Goal: Transaction & Acquisition: Purchase product/service

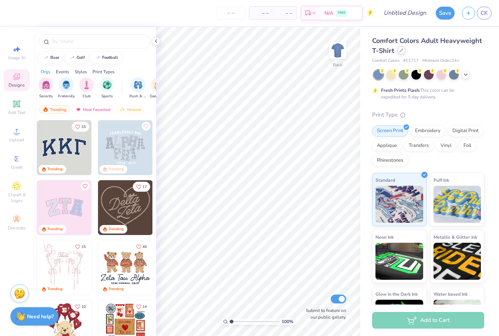
click at [379, 54] on div at bounding box center [401, 50] width 8 height 8
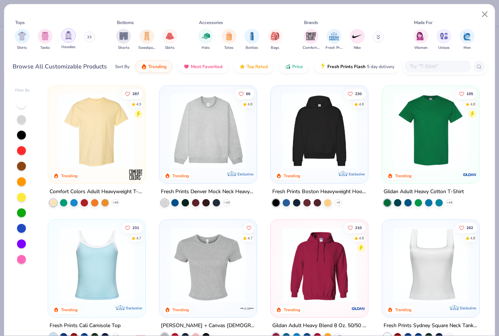
click at [73, 38] on div "filter for Hoodies" at bounding box center [68, 35] width 15 height 15
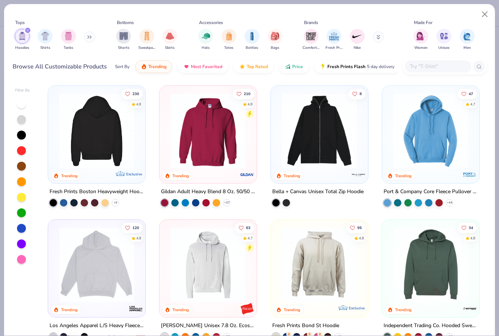
click at [119, 135] on img at bounding box center [97, 130] width 83 height 75
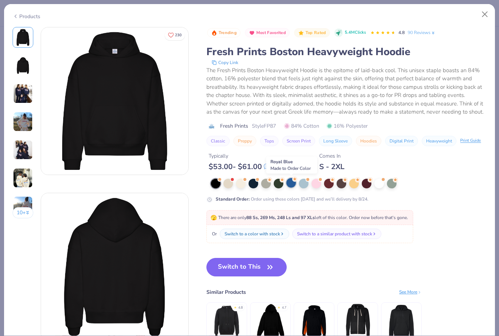
click at [292, 184] on div at bounding box center [291, 183] width 10 height 10
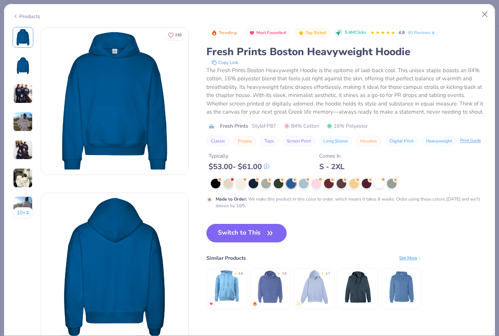
click at [24, 86] on img at bounding box center [23, 94] width 20 height 20
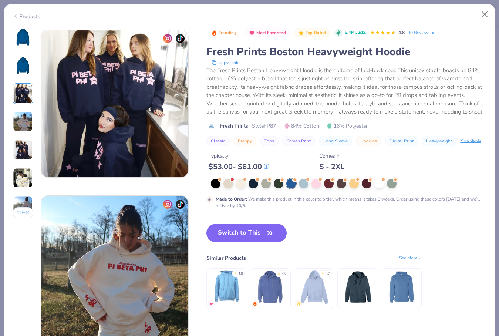
scroll to position [332, 0]
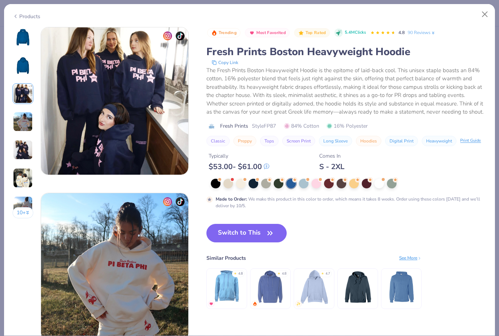
click at [21, 101] on img at bounding box center [23, 94] width 20 height 20
click at [21, 114] on img at bounding box center [23, 122] width 20 height 20
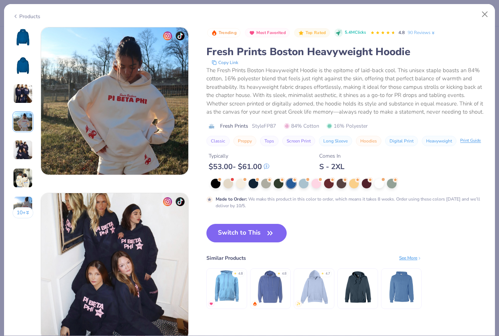
scroll to position [497, 0]
click at [20, 128] on img at bounding box center [23, 122] width 20 height 20
click at [20, 135] on div "10 +" at bounding box center [23, 125] width 21 height 197
click at [19, 155] on img at bounding box center [23, 150] width 20 height 20
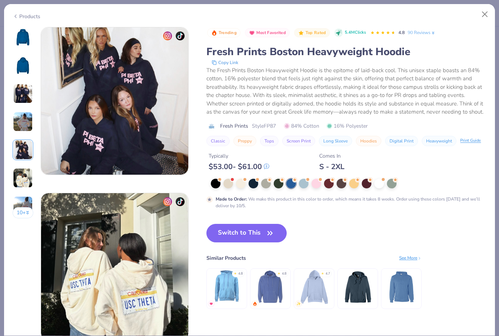
click at [19, 168] on img at bounding box center [23, 178] width 20 height 20
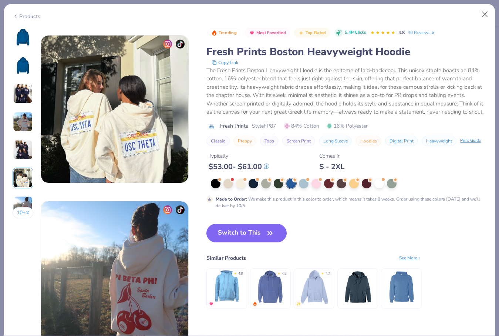
scroll to position [829, 0]
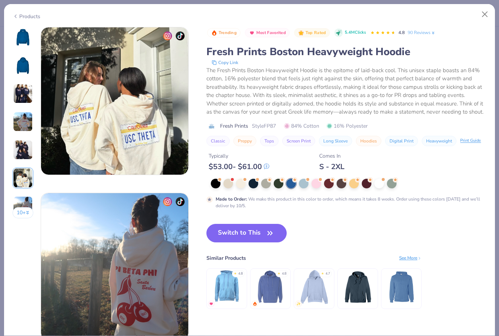
click at [19, 181] on img at bounding box center [23, 178] width 20 height 20
click at [19, 199] on img at bounding box center [23, 206] width 20 height 20
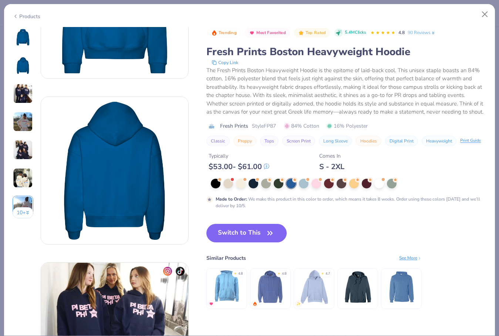
scroll to position [94, 0]
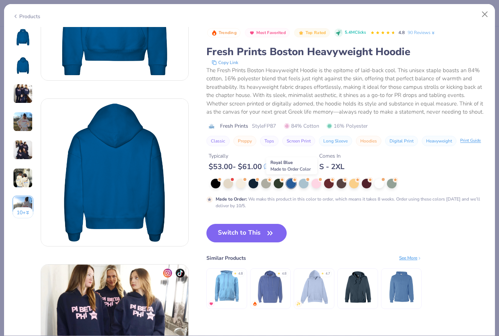
click at [293, 183] on div at bounding box center [291, 184] width 10 height 10
click at [309, 284] on img at bounding box center [314, 286] width 35 height 35
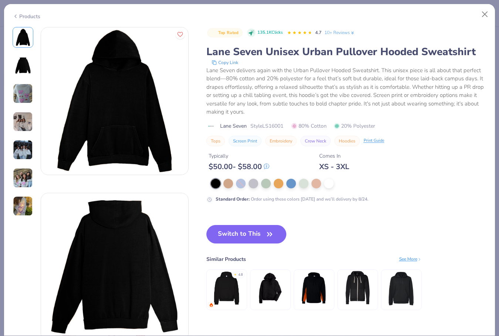
click at [29, 96] on img at bounding box center [23, 94] width 20 height 20
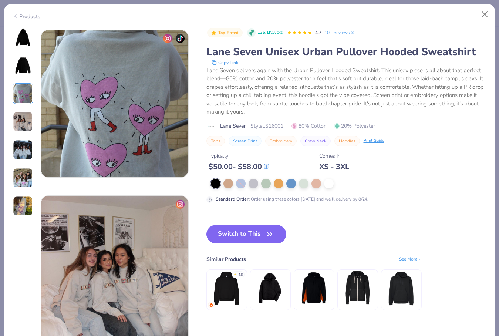
scroll to position [332, 0]
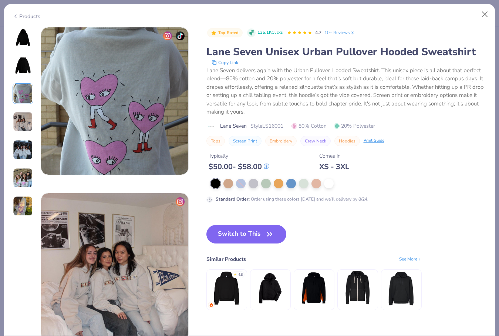
click at [26, 116] on img at bounding box center [23, 122] width 20 height 20
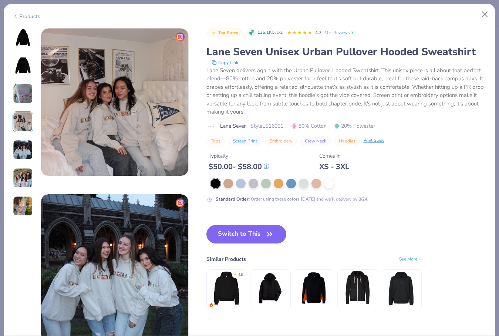
scroll to position [497, 0]
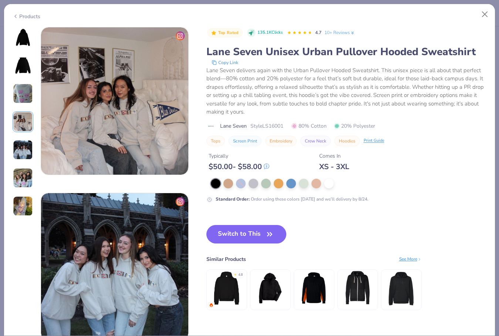
click at [26, 132] on div at bounding box center [23, 121] width 21 height 189
click at [24, 149] on img at bounding box center [23, 150] width 20 height 20
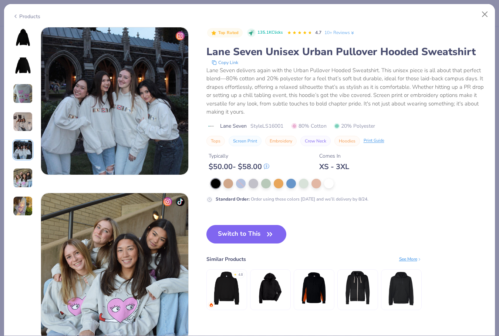
scroll to position [663, 0]
click at [22, 156] on img at bounding box center [23, 150] width 20 height 20
click at [19, 172] on img at bounding box center [23, 178] width 20 height 20
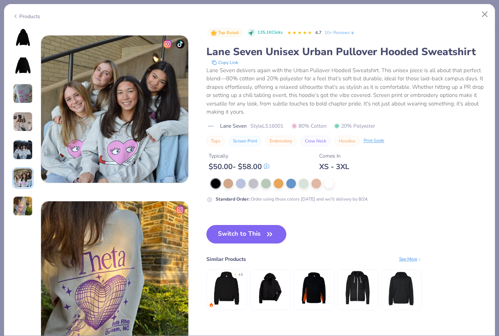
scroll to position [829, 0]
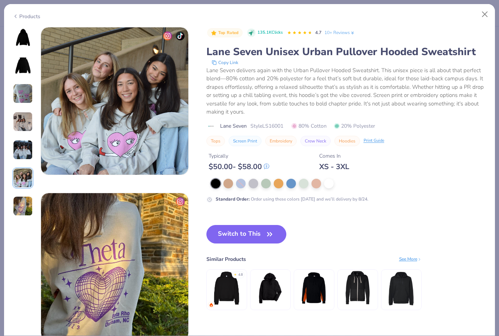
click at [21, 195] on div at bounding box center [23, 121] width 21 height 189
click at [20, 204] on img at bounding box center [23, 206] width 20 height 20
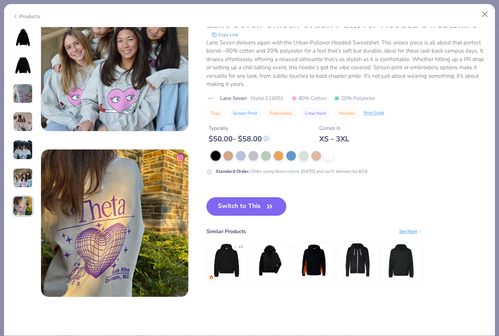
scroll to position [756, 0]
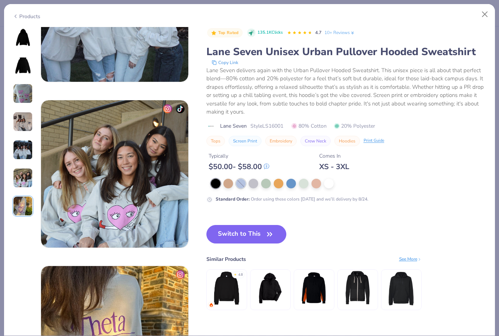
click at [237, 184] on div at bounding box center [241, 184] width 10 height 10
click at [242, 184] on div at bounding box center [241, 184] width 10 height 10
click at [226, 184] on div at bounding box center [229, 183] width 10 height 10
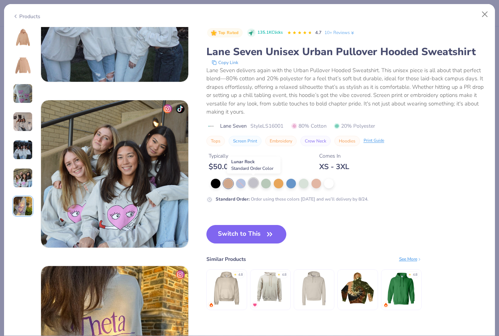
click at [252, 183] on div at bounding box center [254, 183] width 10 height 10
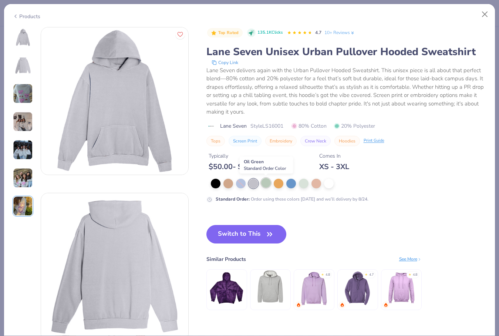
click at [269, 180] on div at bounding box center [266, 183] width 10 height 10
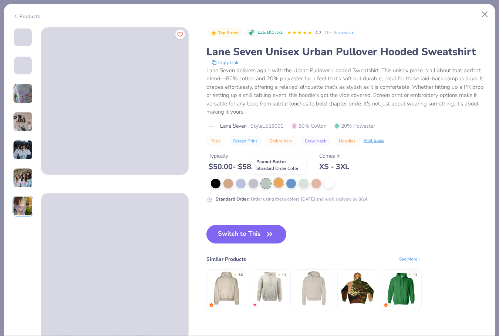
click at [279, 180] on div at bounding box center [279, 183] width 10 height 10
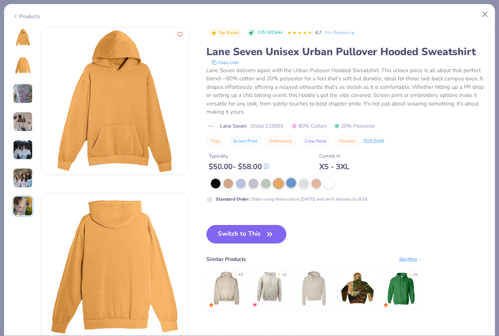
click at [292, 179] on div at bounding box center [291, 183] width 10 height 10
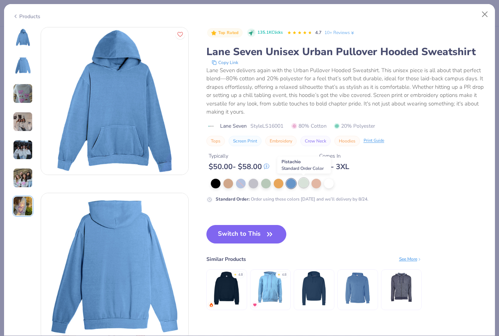
click at [303, 184] on div at bounding box center [304, 183] width 10 height 10
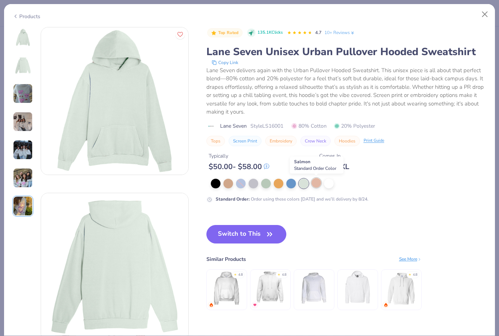
click at [316, 184] on div at bounding box center [317, 183] width 10 height 10
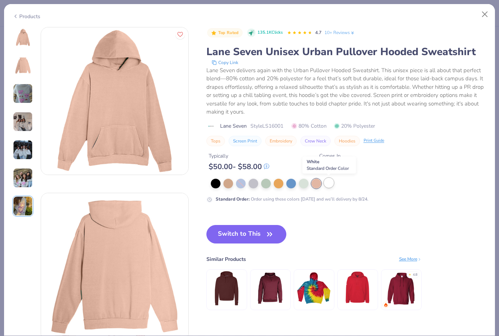
click at [329, 184] on div at bounding box center [329, 183] width 10 height 10
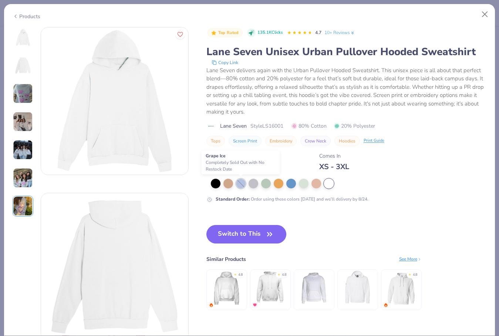
click at [242, 184] on div at bounding box center [241, 184] width 10 height 10
click at [258, 183] on div at bounding box center [254, 183] width 10 height 10
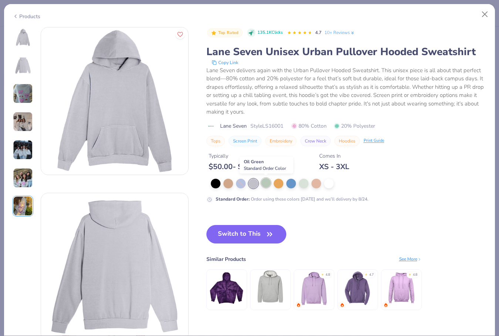
click at [266, 185] on div at bounding box center [266, 183] width 10 height 10
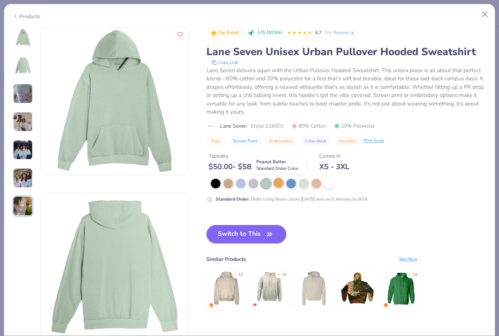
click at [277, 185] on div at bounding box center [279, 183] width 10 height 10
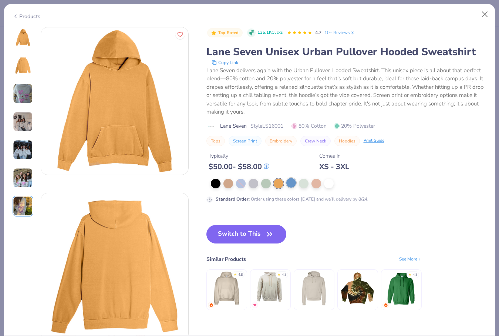
click at [290, 184] on div at bounding box center [291, 183] width 10 height 10
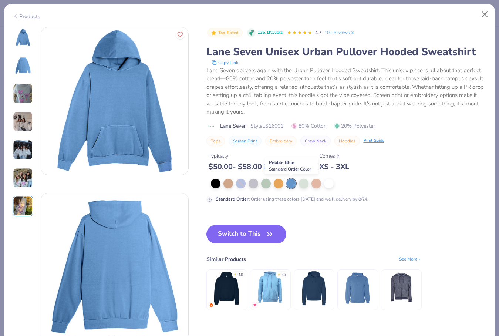
click at [295, 184] on div at bounding box center [291, 184] width 10 height 10
click at [292, 184] on div at bounding box center [291, 184] width 10 height 10
click at [301, 184] on div at bounding box center [304, 183] width 10 height 10
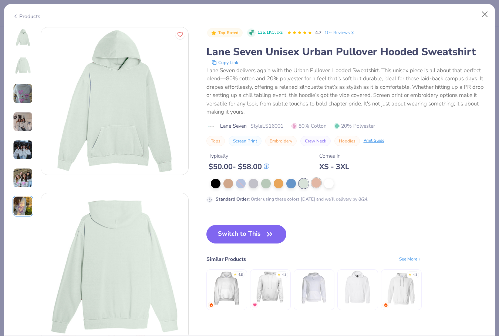
click at [313, 184] on div at bounding box center [317, 183] width 10 height 10
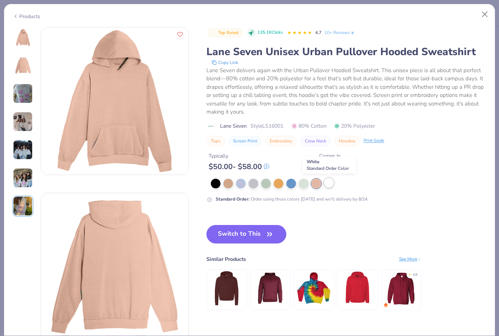
click at [326, 184] on div at bounding box center [329, 183] width 10 height 10
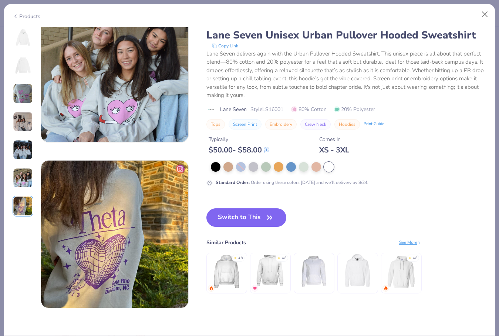
scroll to position [839, 0]
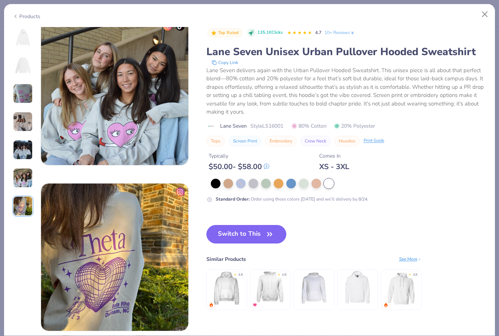
click at [355, 294] on img at bounding box center [357, 288] width 35 height 35
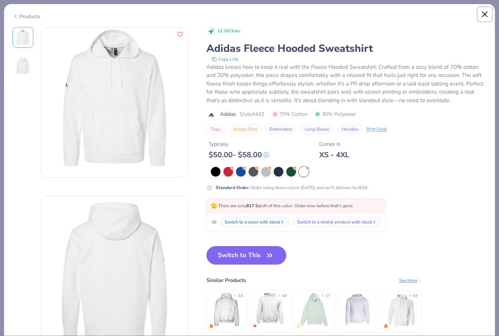
click at [379, 16] on button "Close" at bounding box center [485, 14] width 14 height 14
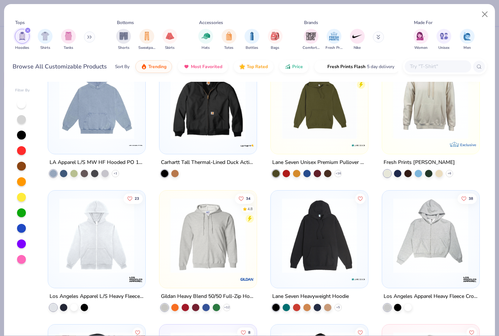
scroll to position [434, 0]
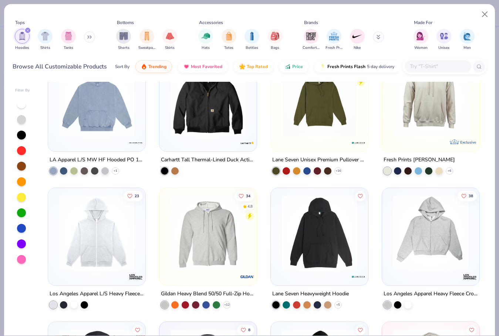
click at [312, 229] on img at bounding box center [319, 232] width 83 height 75
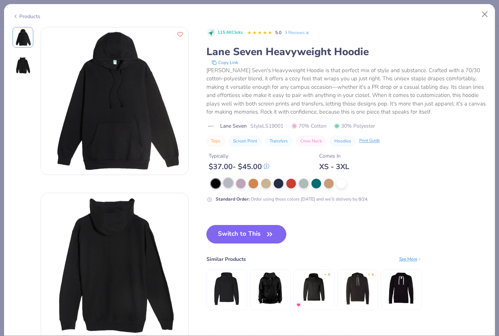
click at [232, 181] on div at bounding box center [229, 183] width 10 height 10
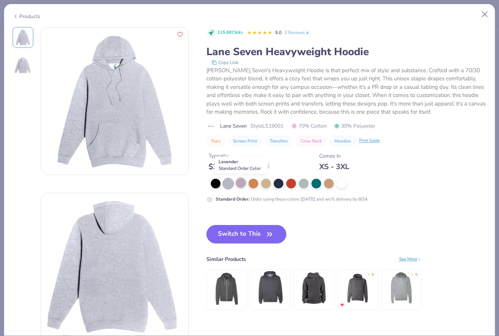
click at [241, 185] on div at bounding box center [241, 183] width 10 height 10
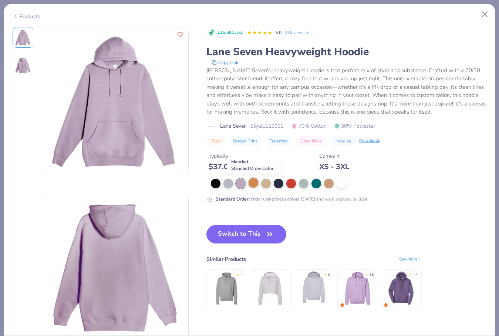
click at [255, 184] on div at bounding box center [254, 183] width 10 height 10
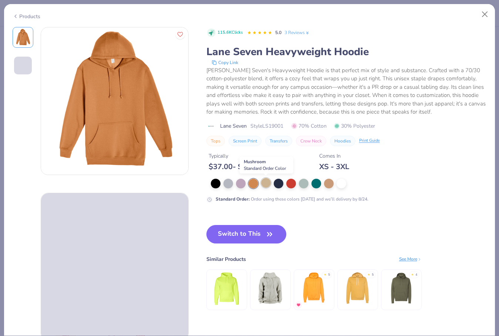
click at [269, 184] on div at bounding box center [266, 183] width 10 height 10
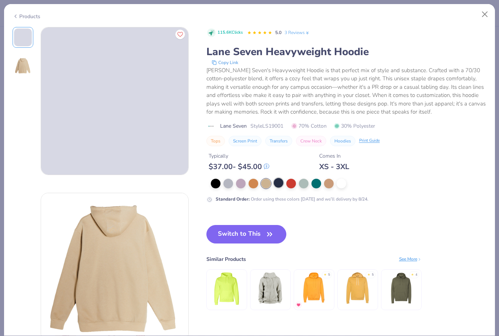
click at [281, 185] on div at bounding box center [279, 183] width 10 height 10
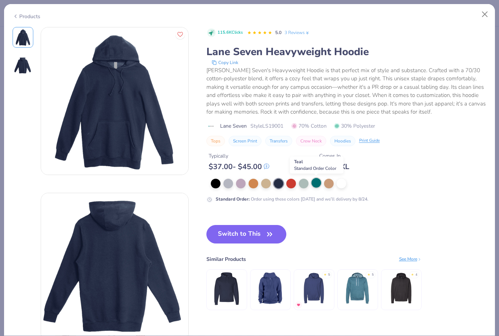
click at [317, 182] on div at bounding box center [317, 183] width 10 height 10
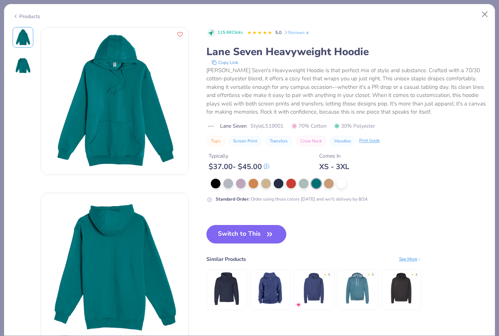
click at [302, 287] on img at bounding box center [313, 288] width 35 height 35
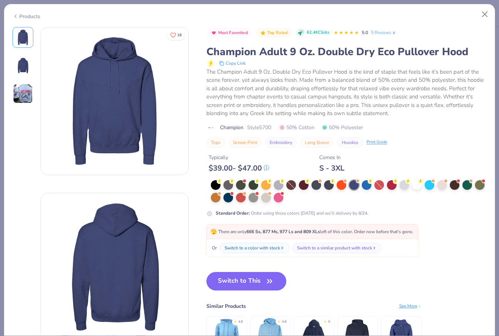
click at [17, 93] on img at bounding box center [23, 94] width 20 height 20
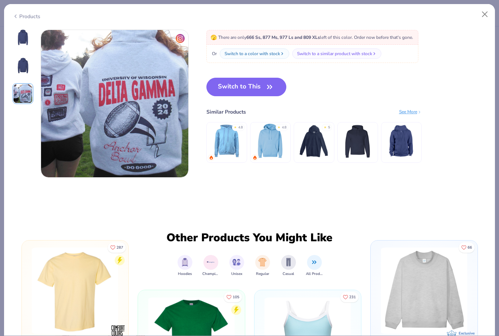
scroll to position [332, 0]
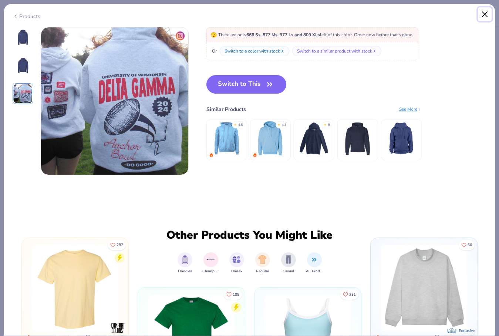
click at [379, 12] on button "Close" at bounding box center [485, 14] width 14 height 14
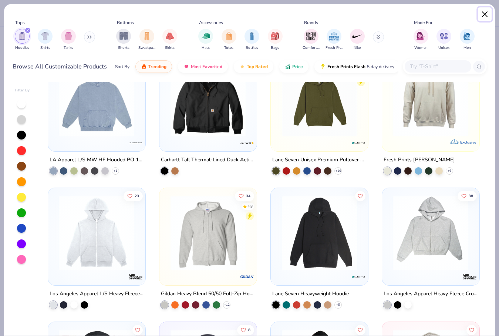
click at [379, 14] on button "Close" at bounding box center [485, 14] width 14 height 14
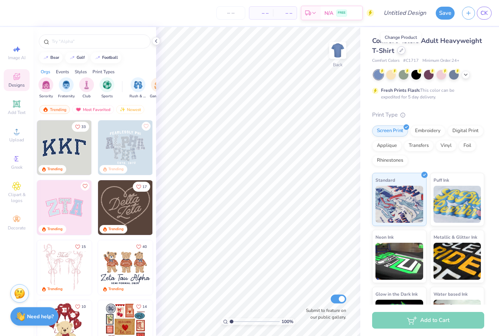
click at [379, 49] on icon at bounding box center [402, 50] width 4 height 4
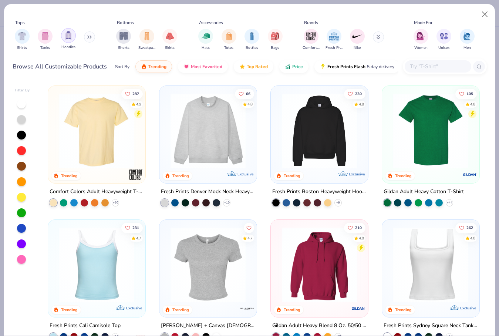
click at [71, 40] on div "filter for Hoodies" at bounding box center [68, 35] width 15 height 15
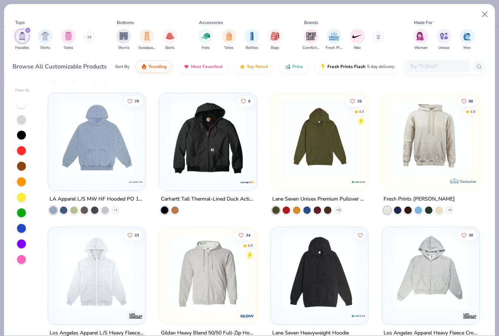
scroll to position [396, 0]
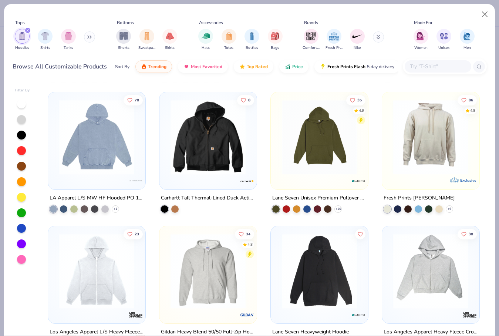
click at [325, 173] on img at bounding box center [319, 137] width 83 height 75
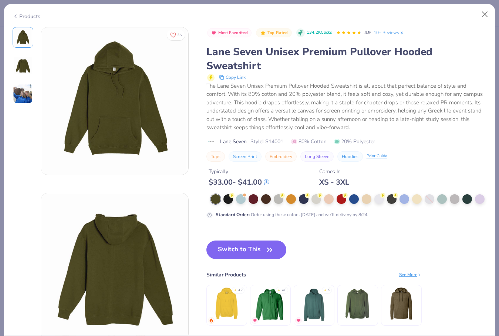
click at [25, 95] on img at bounding box center [23, 94] width 20 height 20
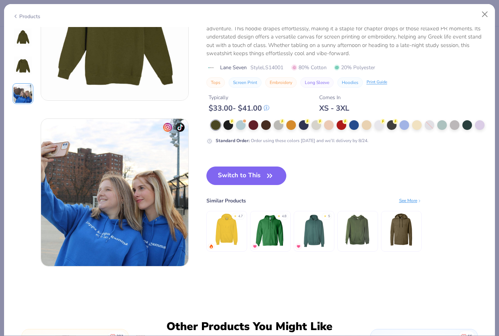
scroll to position [198, 0]
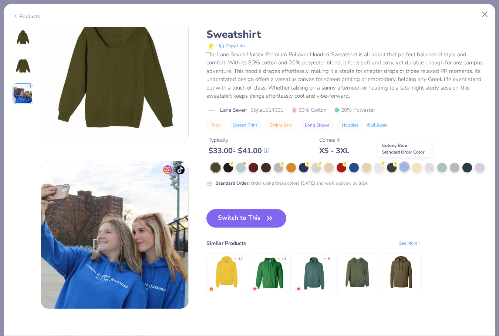
click at [379, 165] on div at bounding box center [405, 167] width 10 height 10
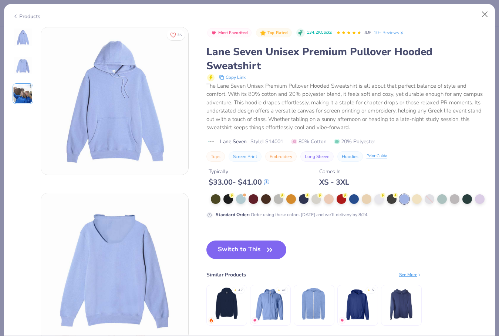
click at [23, 62] on img at bounding box center [23, 66] width 18 height 18
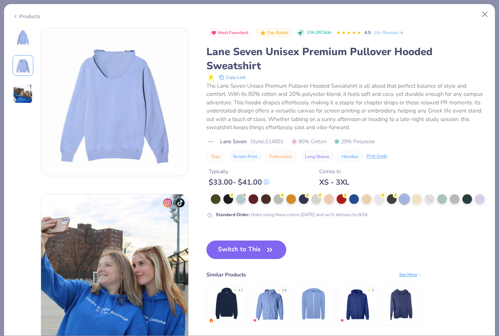
click at [23, 34] on img at bounding box center [23, 37] width 18 height 18
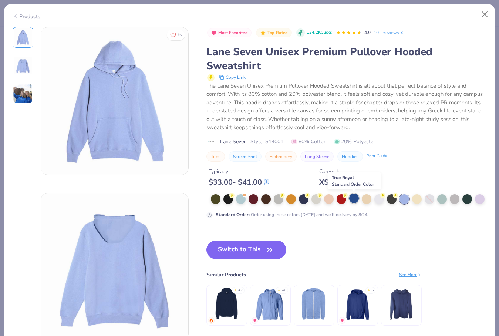
click at [352, 199] on div at bounding box center [354, 199] width 10 height 10
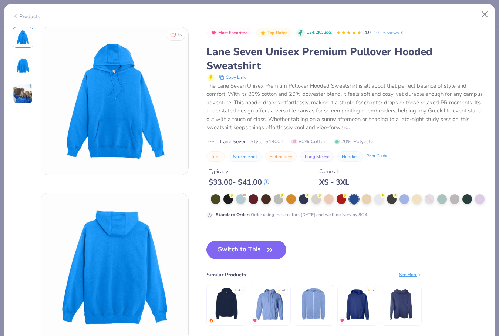
click at [21, 93] on img at bounding box center [23, 94] width 20 height 20
click at [241, 201] on div at bounding box center [241, 199] width 10 height 10
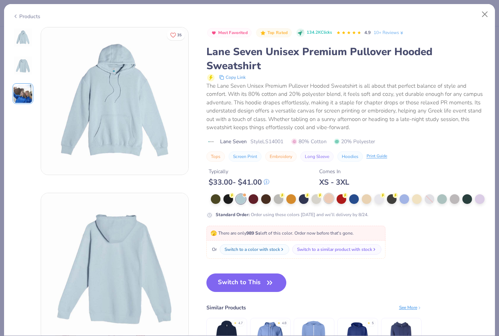
click at [328, 199] on div at bounding box center [329, 199] width 10 height 10
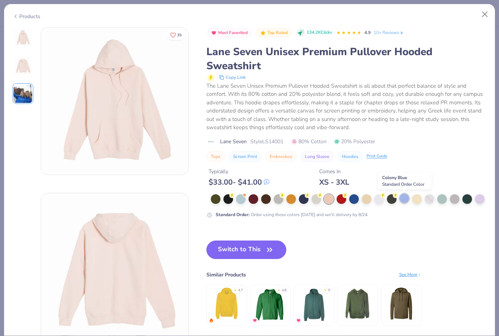
click at [379, 198] on div at bounding box center [405, 199] width 10 height 10
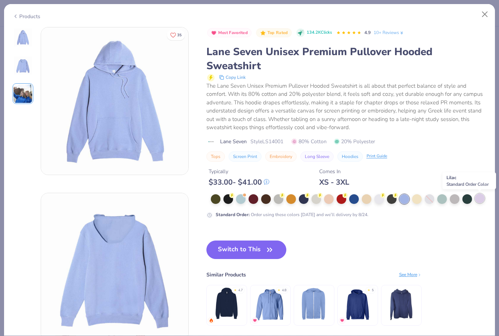
click at [379, 200] on div at bounding box center [480, 199] width 10 height 10
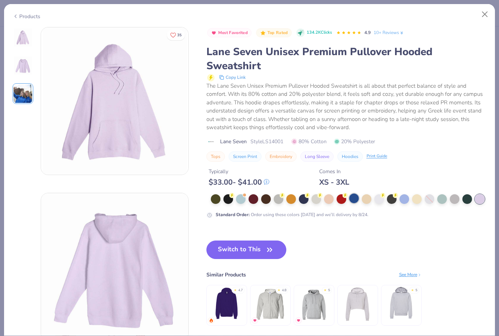
click at [352, 197] on div at bounding box center [354, 199] width 10 height 10
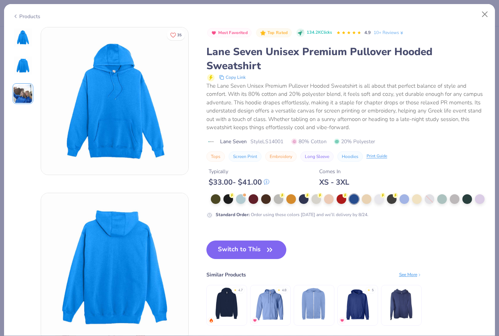
click at [27, 88] on img at bounding box center [23, 94] width 20 height 20
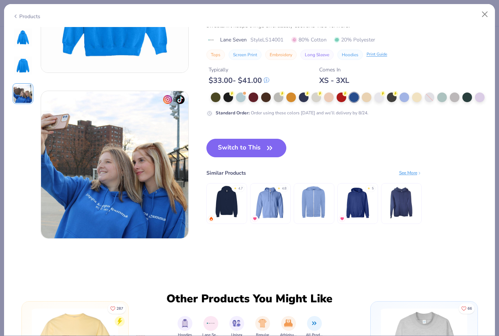
scroll to position [267, 0]
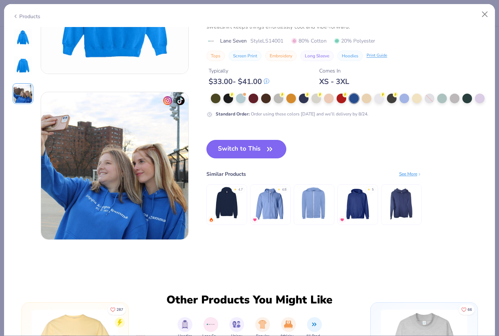
click at [361, 200] on img at bounding box center [357, 202] width 35 height 35
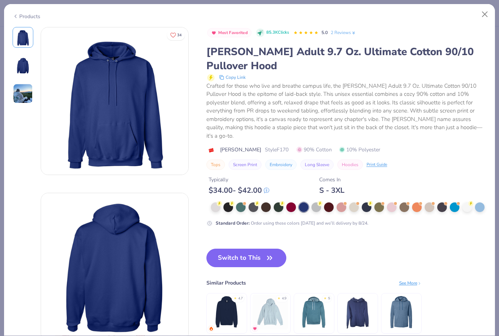
click at [30, 91] on img at bounding box center [23, 94] width 20 height 20
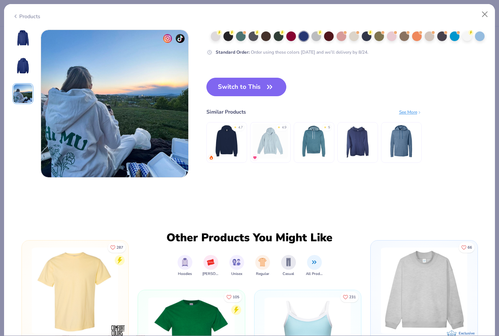
scroll to position [332, 0]
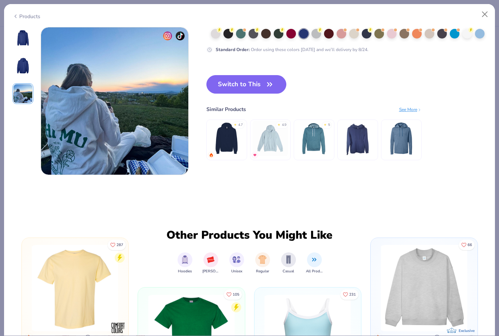
click at [26, 70] on img at bounding box center [23, 66] width 18 height 18
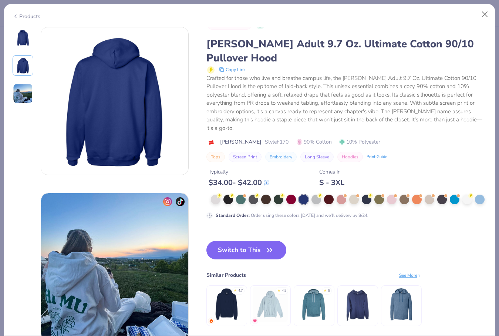
click at [24, 46] on div at bounding box center [23, 37] width 21 height 21
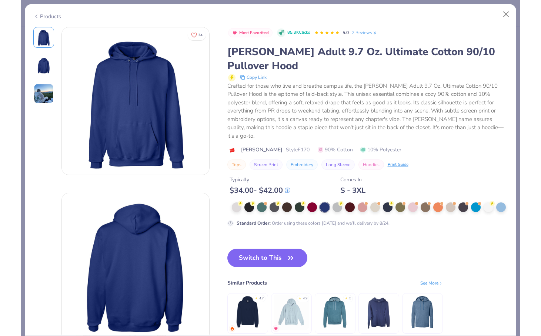
scroll to position [0, 0]
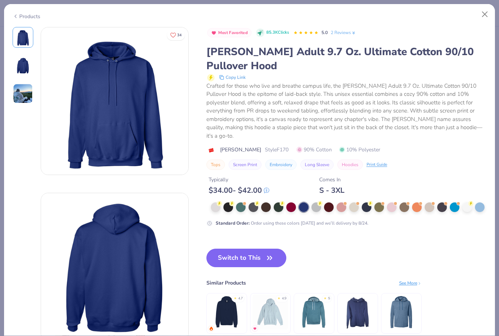
click at [374, 170] on div "Typically $ 34.00 - $ 42.00 Comes In S - 3XL" at bounding box center [346, 182] width 281 height 25
click at [334, 249] on div "Switch to This Similar Products See More ★ 4.7 ★ 4.9 ★ 5" at bounding box center [313, 299] width 215 height 100
click at [379, 13] on button "Close" at bounding box center [485, 14] width 14 height 14
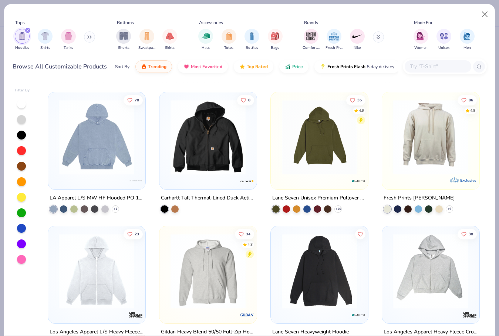
click at [91, 37] on icon at bounding box center [89, 37] width 4 height 4
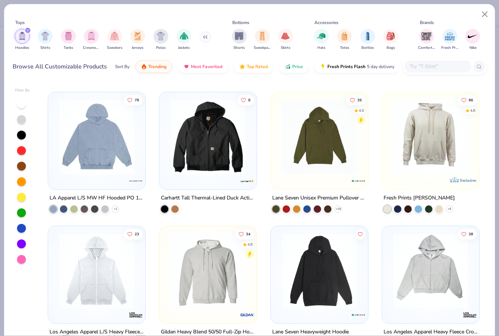
click at [91, 37] on img "filter for Crewnecks" at bounding box center [91, 36] width 8 height 9
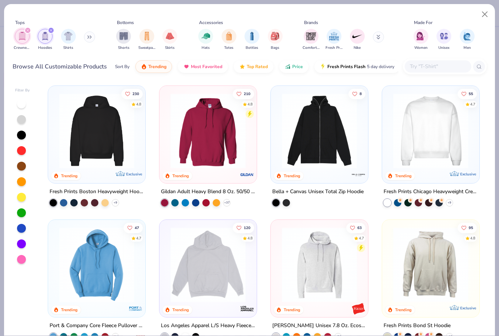
click at [21, 35] on img "filter for Crewnecks" at bounding box center [22, 36] width 8 height 9
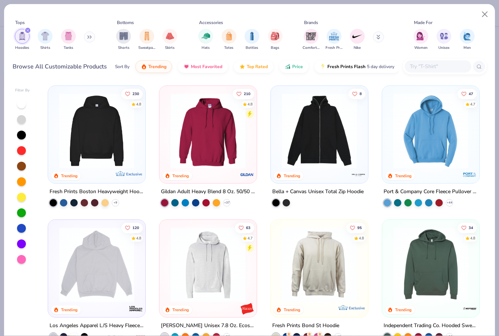
click at [28, 28] on div "filter for Hoodies" at bounding box center [27, 30] width 7 height 7
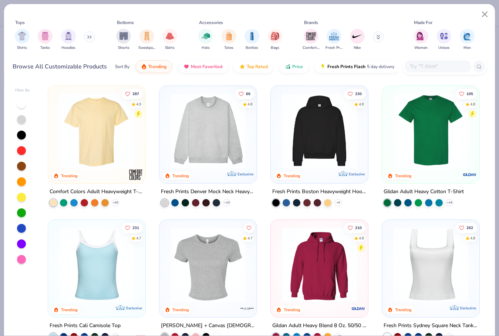
click at [85, 40] on div "Shirts Tanks Hoodies" at bounding box center [55, 39] width 85 height 27
click at [91, 37] on icon at bounding box center [90, 37] width 1 height 3
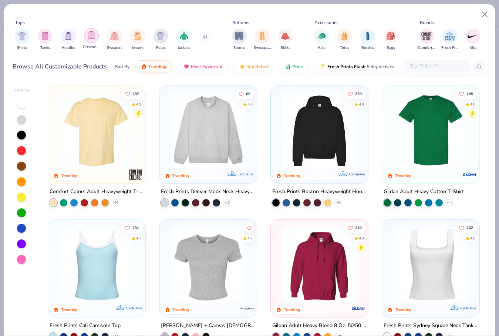
click at [93, 37] on img "filter for Crewnecks" at bounding box center [91, 35] width 8 height 9
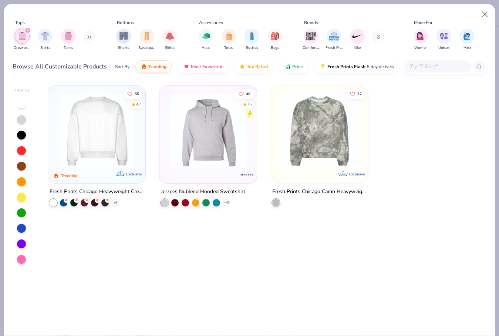
click at [56, 125] on img at bounding box center [14, 130] width 83 height 75
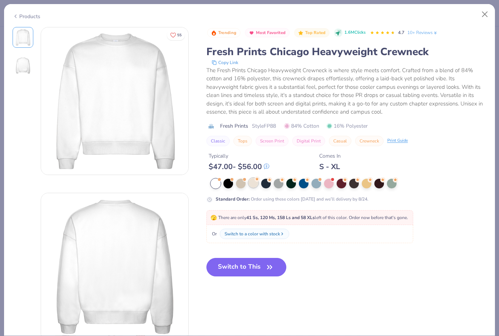
click at [252, 181] on div at bounding box center [254, 183] width 10 height 10
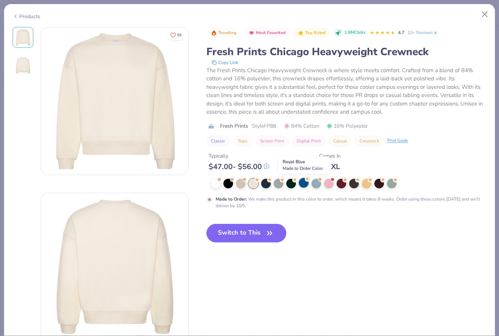
click at [303, 185] on div at bounding box center [304, 183] width 10 height 10
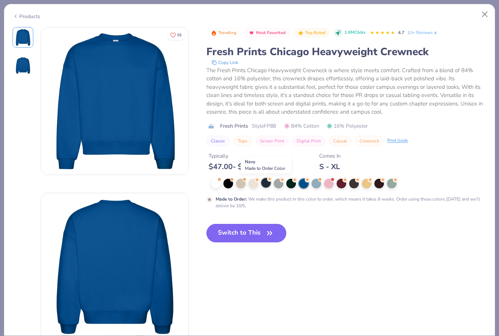
click at [266, 184] on div at bounding box center [266, 183] width 10 height 10
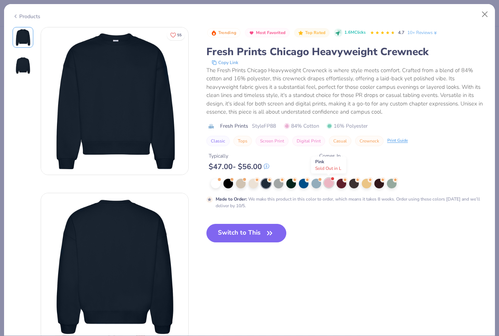
click at [329, 184] on div at bounding box center [329, 183] width 10 height 10
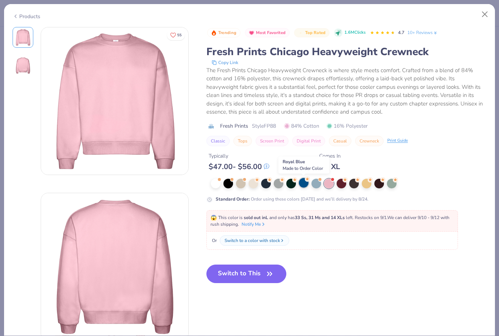
click at [300, 185] on div at bounding box center [304, 183] width 10 height 10
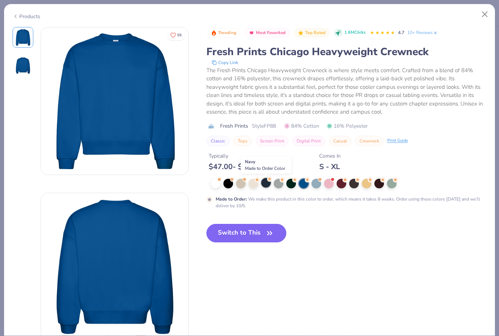
click at [268, 185] on div at bounding box center [266, 183] width 10 height 10
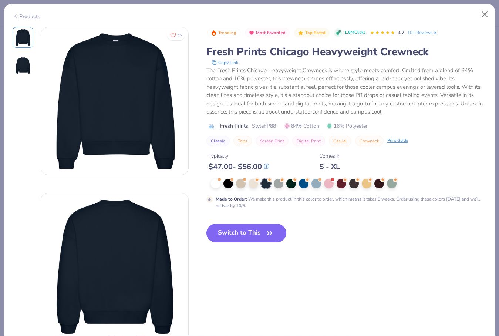
click at [266, 231] on icon "button" at bounding box center [270, 233] width 10 height 10
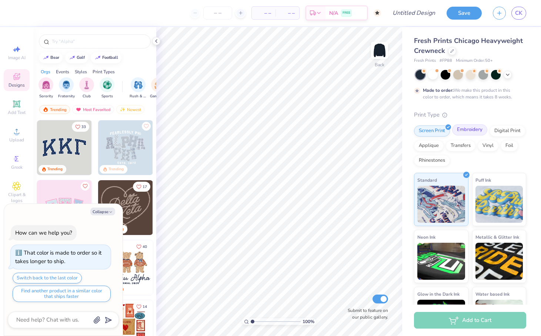
click at [379, 134] on div "Embroidery" at bounding box center [469, 129] width 35 height 11
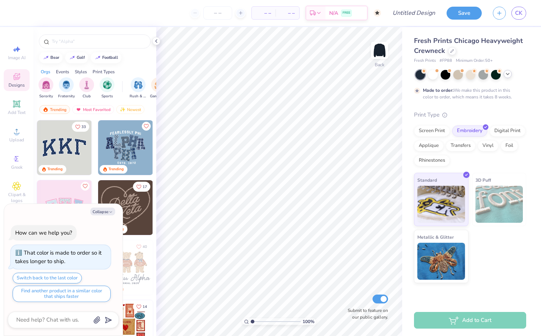
click at [379, 71] on icon at bounding box center [507, 74] width 6 height 6
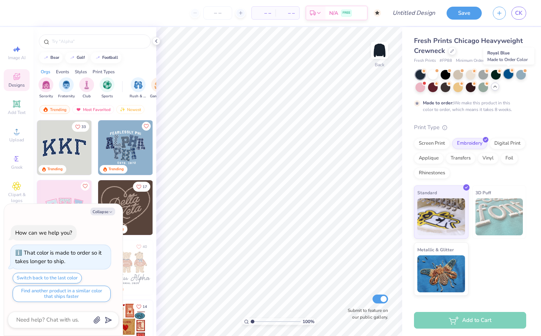
click at [379, 75] on div at bounding box center [508, 74] width 10 height 10
click at [379, 74] on div at bounding box center [483, 74] width 10 height 10
click at [379, 72] on div at bounding box center [508, 74] width 10 height 10
click at [379, 79] on div at bounding box center [471, 75] width 10 height 10
click at [379, 71] on div at bounding box center [436, 69] width 3 height 3
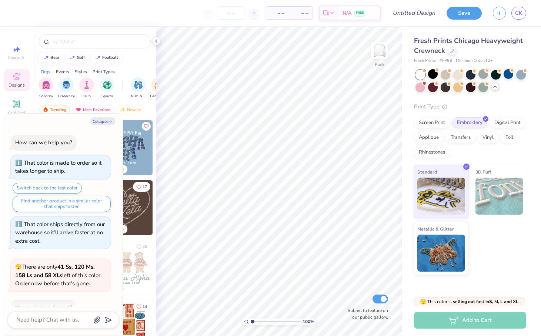
scroll to position [29, 0]
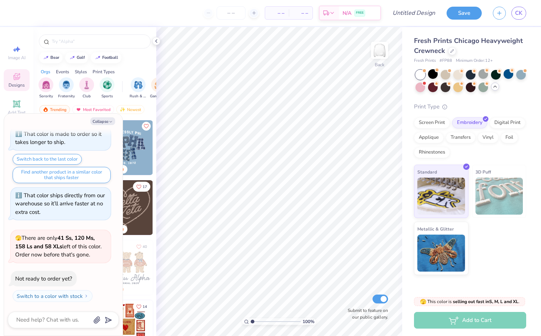
click at [379, 76] on div "Fresh Prints Chicago Heavyweight Crewneck Fresh Prints # FP88 Minimum Order: 12…" at bounding box center [471, 151] width 139 height 248
click at [157, 42] on icon at bounding box center [156, 41] width 6 height 6
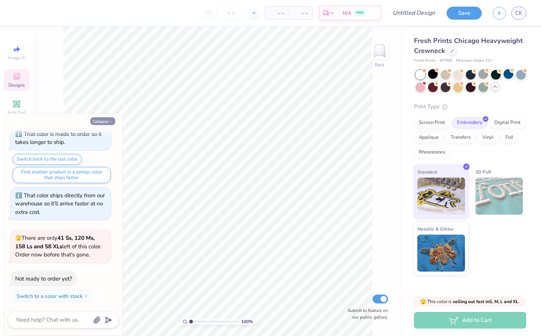
click at [101, 117] on button "Collapse" at bounding box center [102, 121] width 25 height 8
type textarea "x"
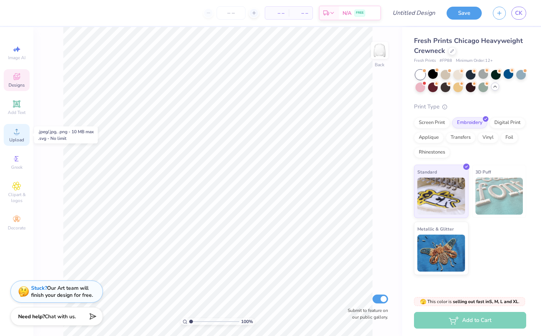
click at [16, 142] on span "Upload" at bounding box center [16, 140] width 15 height 6
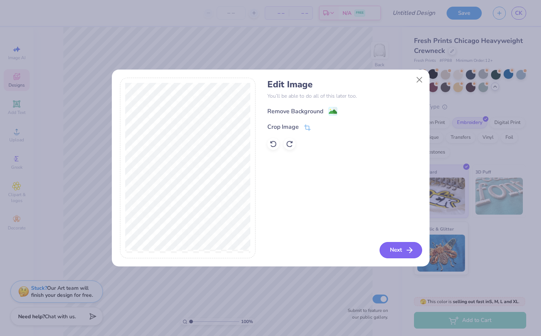
click at [379, 255] on button "Next" at bounding box center [400, 250] width 43 height 16
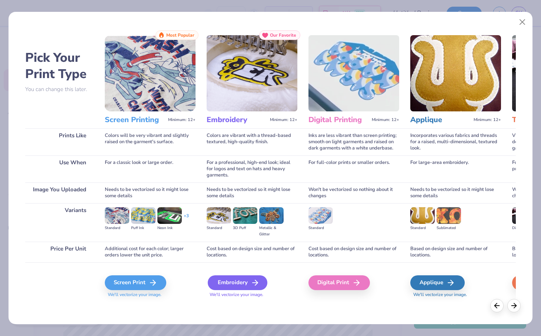
click at [225, 281] on div "Embroidery" at bounding box center [238, 282] width 60 height 15
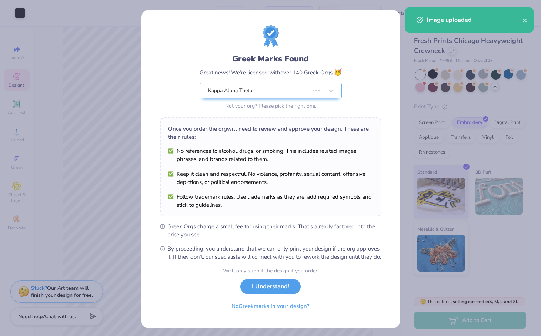
click at [245, 150] on li "No references to alcohol, drugs, or smoking. This includes related images, phra…" at bounding box center [270, 155] width 205 height 16
click at [256, 292] on button "I Understand!" at bounding box center [270, 284] width 60 height 15
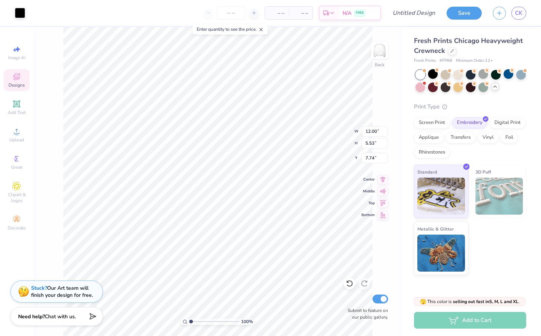
type input "4.12"
type input "9.72"
type input "4.48"
type input "4.73"
type input "10.44"
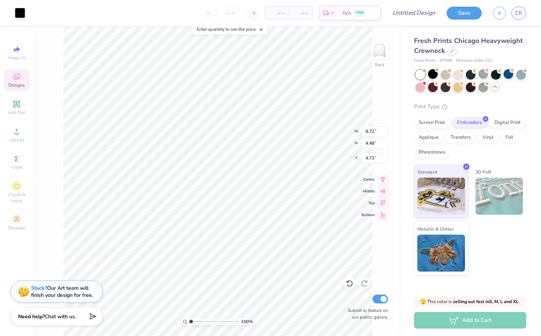
type input "4.81"
type input "3.93"
type input "2.42"
type input "2.26"
type input "10.50"
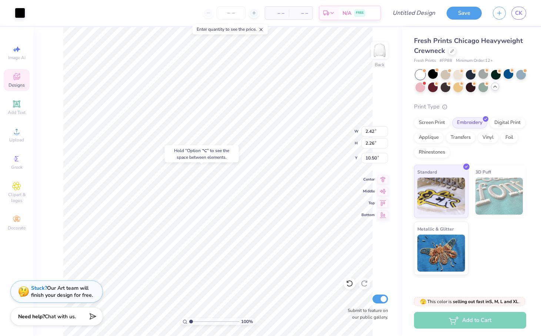
type input "1.73"
type input "2.03"
type input "10.50"
click at [16, 15] on div at bounding box center [20, 12] width 10 height 10
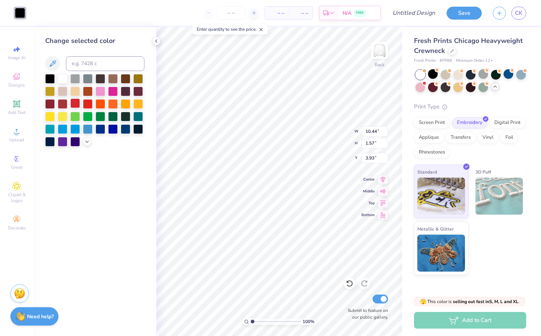
click at [75, 103] on div at bounding box center [75, 103] width 10 height 10
click at [85, 105] on div at bounding box center [88, 103] width 10 height 10
click at [100, 93] on div at bounding box center [100, 91] width 10 height 10
click at [87, 101] on div at bounding box center [88, 103] width 10 height 10
click at [115, 90] on div at bounding box center [113, 91] width 10 height 10
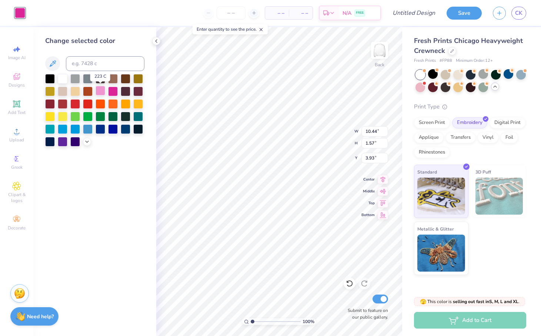
click at [103, 89] on div at bounding box center [100, 91] width 10 height 10
click at [66, 81] on div at bounding box center [63, 78] width 10 height 10
click at [66, 101] on div at bounding box center [63, 103] width 10 height 10
click at [47, 101] on div at bounding box center [50, 103] width 10 height 10
click at [49, 103] on div at bounding box center [50, 103] width 10 height 10
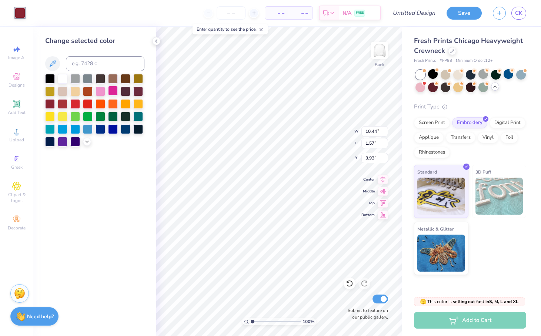
click at [113, 88] on div at bounding box center [113, 91] width 10 height 10
click at [95, 90] on div at bounding box center [100, 91] width 10 height 10
click at [88, 103] on div at bounding box center [88, 103] width 10 height 10
click at [63, 75] on div at bounding box center [63, 78] width 10 height 10
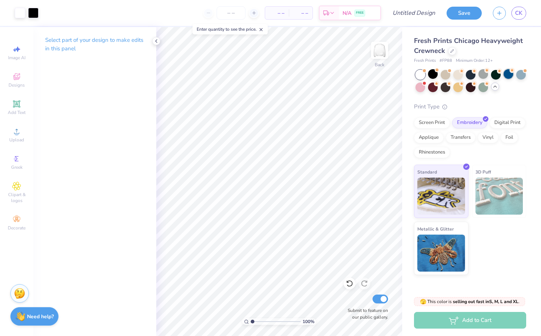
click at [379, 75] on div at bounding box center [508, 74] width 10 height 10
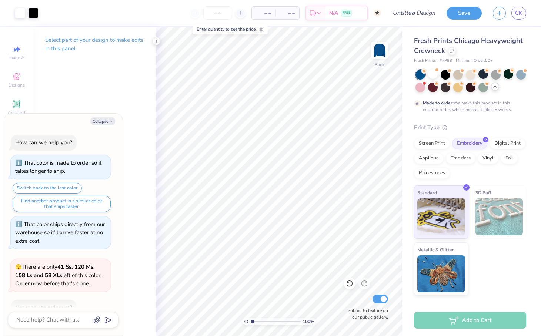
scroll to position [90, 0]
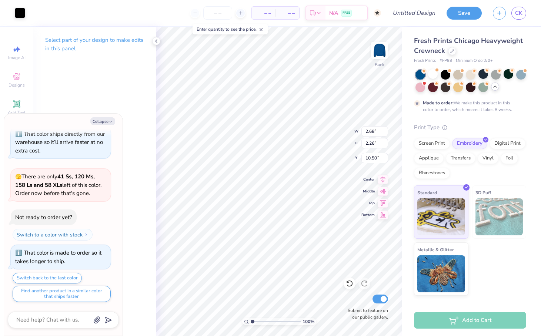
type textarea "x"
type input "6.55"
type textarea "x"
type input "2.45"
type input "2.06"
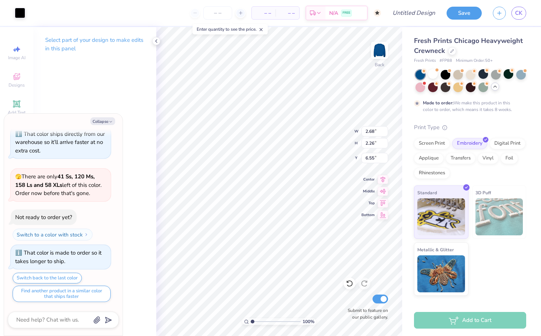
type input "6.56"
type textarea "x"
type input "6.25"
click at [379, 75] on div at bounding box center [433, 74] width 10 height 10
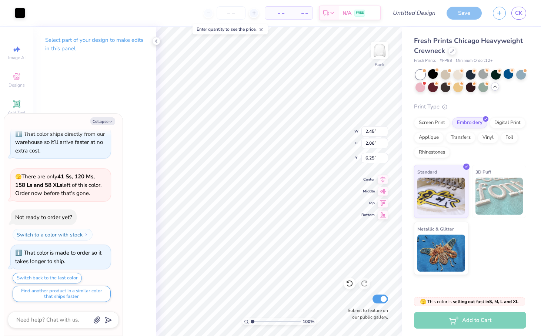
scroll to position [209, 0]
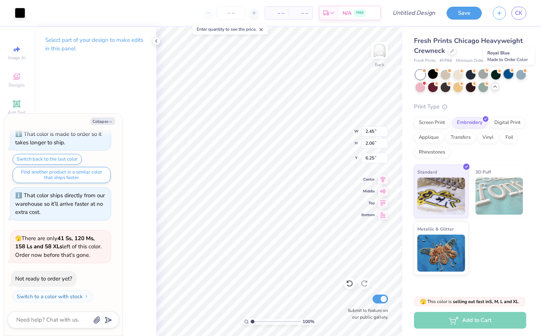
click at [379, 77] on div at bounding box center [508, 74] width 10 height 10
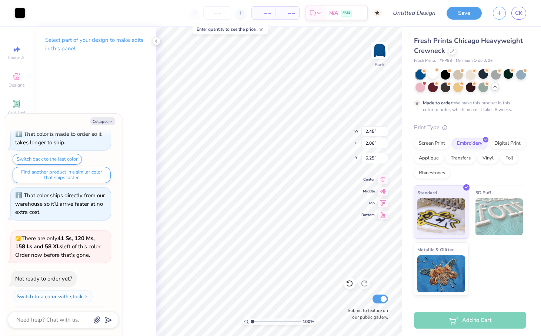
scroll to position [271, 0]
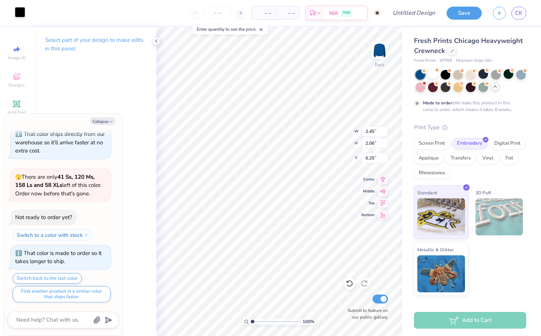
click at [22, 17] on div at bounding box center [20, 12] width 10 height 10
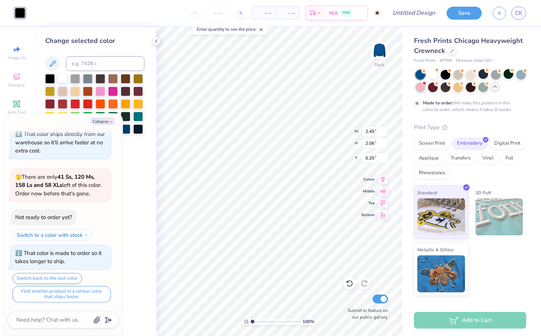
click at [61, 78] on div at bounding box center [63, 78] width 10 height 10
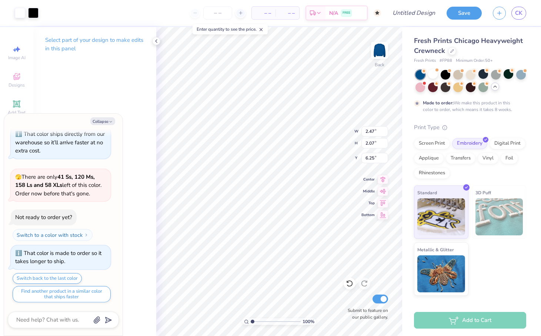
type textarea "x"
type input "6.35"
type textarea "x"
type input "2.17"
type input "1.82"
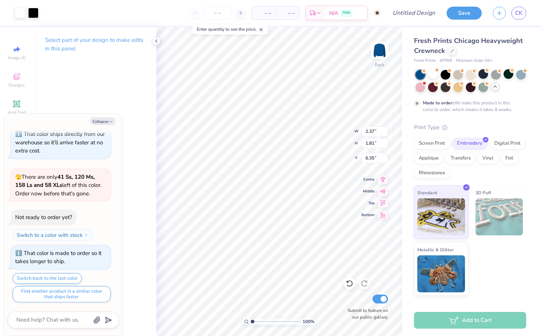
type textarea "x"
type input "6.13"
type textarea "x"
click at [217, 14] on input "number" at bounding box center [217, 12] width 29 height 13
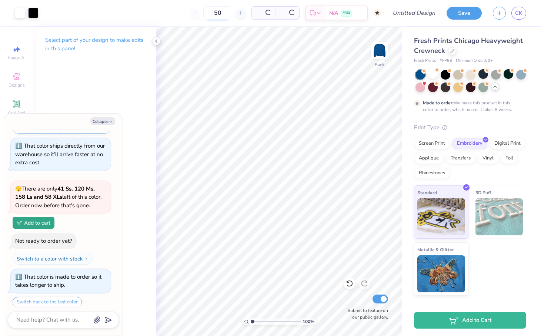
scroll to position [282, 0]
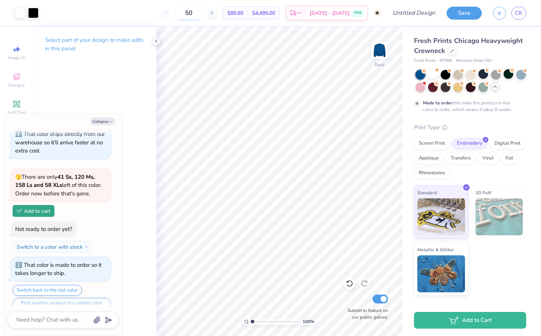
click at [216, 13] on div "50" at bounding box center [189, 12] width 56 height 13
type input "5"
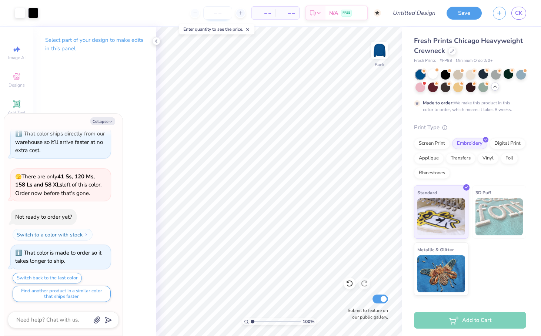
scroll to position [271, 0]
type input "50"
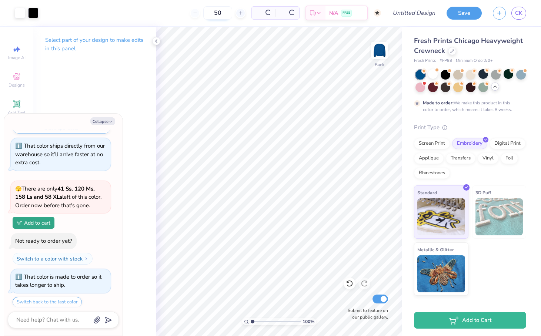
scroll to position [282, 0]
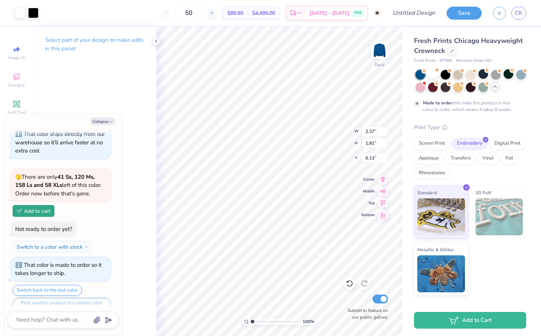
type textarea "x"
click at [203, 14] on input "50" at bounding box center [188, 12] width 29 height 13
type input "5"
type input "50"
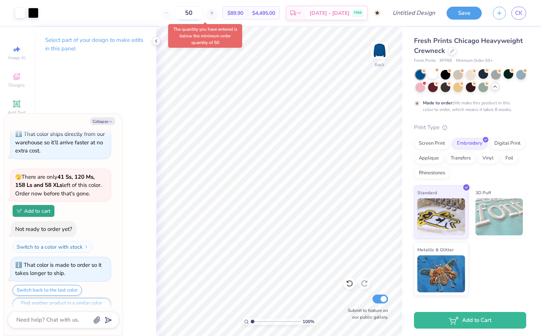
click at [203, 9] on input "50" at bounding box center [188, 12] width 29 height 13
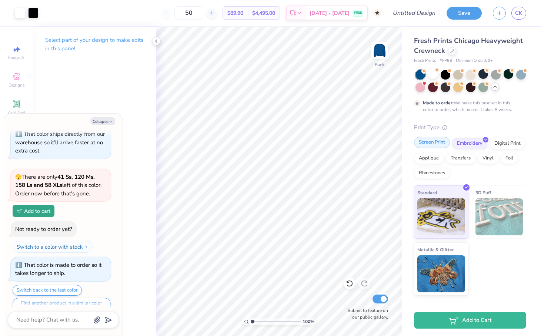
click at [379, 142] on div "Screen Print" at bounding box center [432, 142] width 36 height 11
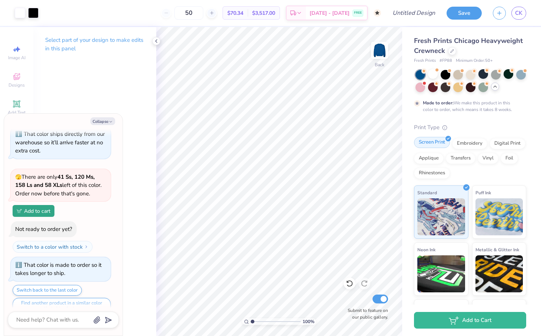
click at [379, 142] on div "Screen Print" at bounding box center [432, 142] width 36 height 11
click at [379, 56] on div "Fresh Prints Chicago Heavyweight Crewneck Fresh Prints # FP88 Minimum Order: 50…" at bounding box center [470, 50] width 112 height 28
click at [379, 52] on icon at bounding box center [452, 50] width 4 height 4
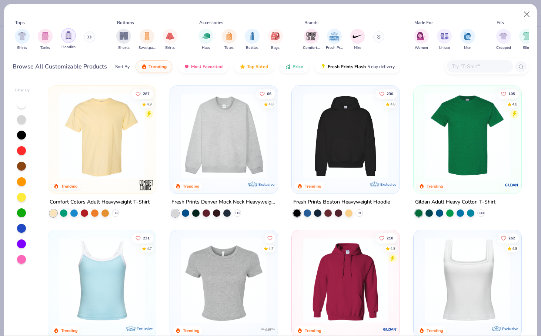
click at [64, 39] on div "filter for Hoodies" at bounding box center [68, 35] width 15 height 15
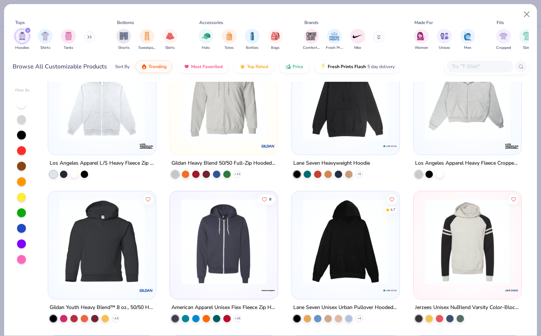
scroll to position [617, 0]
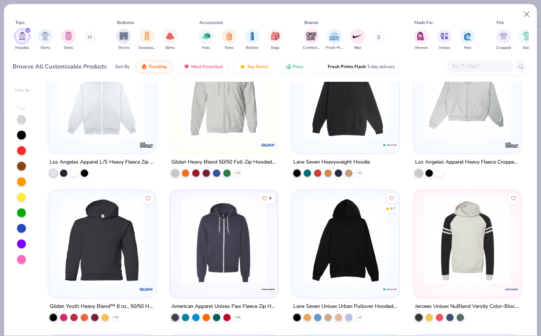
click at [338, 230] on img at bounding box center [345, 240] width 93 height 85
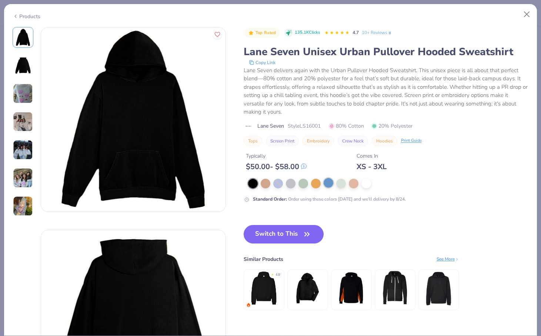
click at [330, 184] on div at bounding box center [328, 183] width 10 height 10
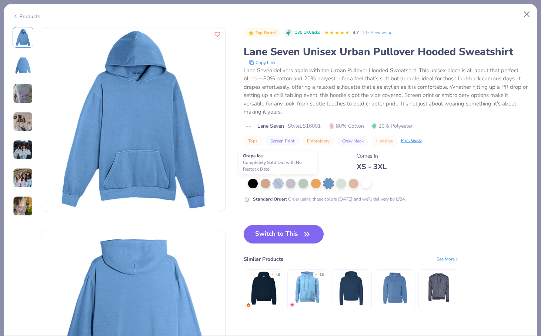
click at [276, 180] on div at bounding box center [278, 184] width 10 height 10
click at [262, 179] on div at bounding box center [266, 183] width 10 height 10
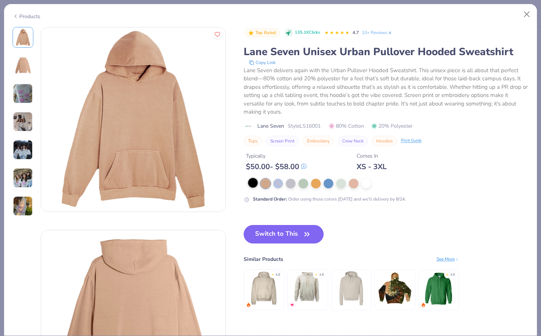
click at [252, 179] on div at bounding box center [253, 183] width 10 height 10
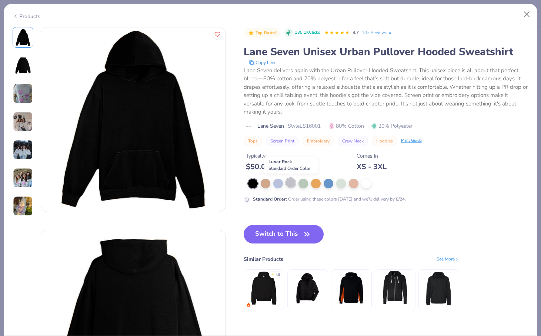
click at [288, 183] on div at bounding box center [291, 183] width 10 height 10
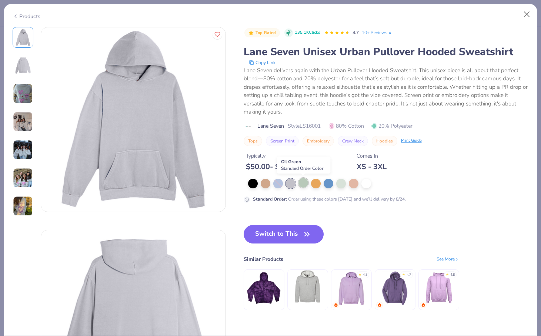
click at [301, 185] on div at bounding box center [303, 183] width 10 height 10
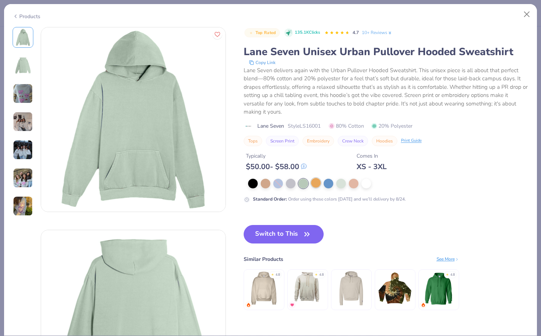
click at [311, 185] on div at bounding box center [316, 183] width 10 height 10
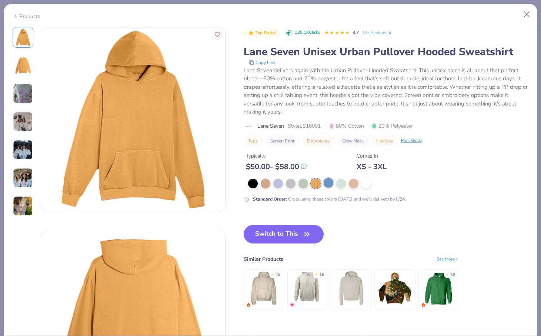
click at [329, 185] on div at bounding box center [328, 183] width 10 height 10
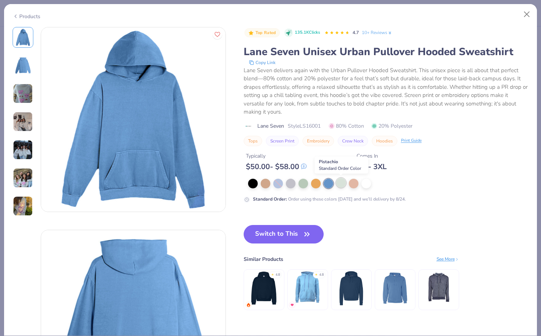
click at [336, 186] on div at bounding box center [341, 183] width 10 height 10
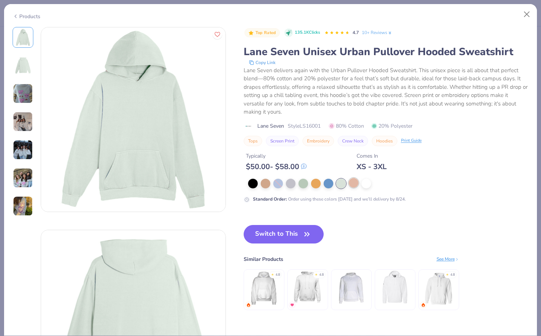
click at [352, 186] on div at bounding box center [354, 183] width 10 height 10
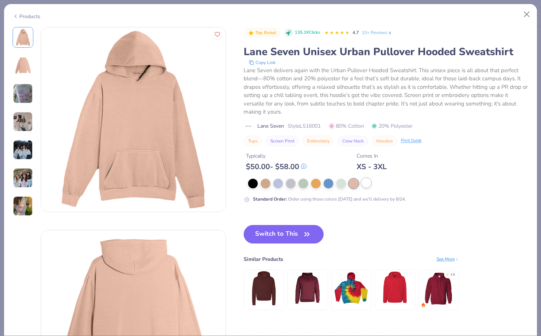
click at [369, 186] on div at bounding box center [366, 183] width 10 height 10
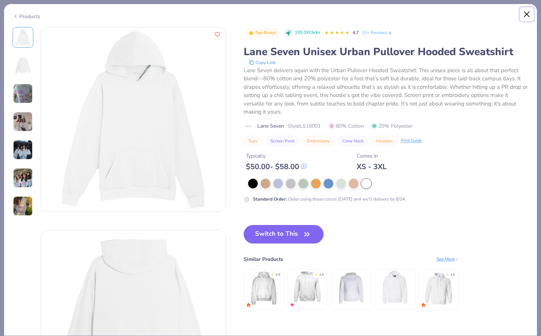
click at [379, 12] on button "Close" at bounding box center [527, 14] width 14 height 14
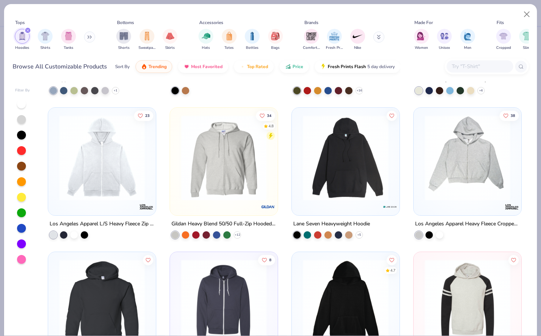
scroll to position [463, 0]
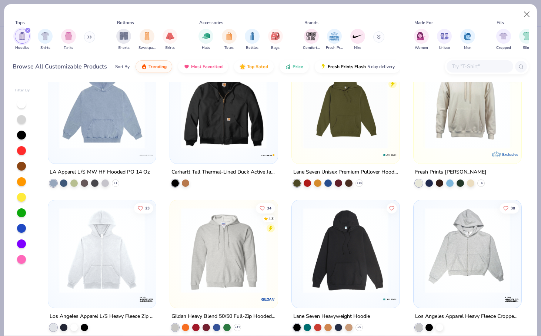
click at [338, 283] on img at bounding box center [345, 250] width 93 height 85
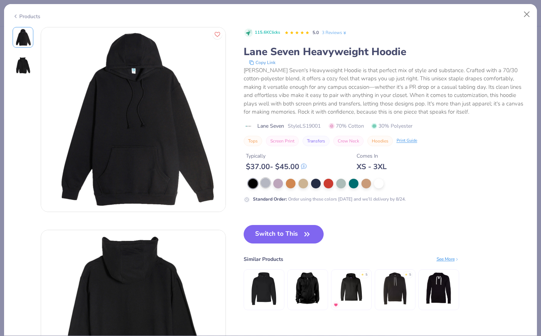
click at [264, 184] on div at bounding box center [266, 183] width 10 height 10
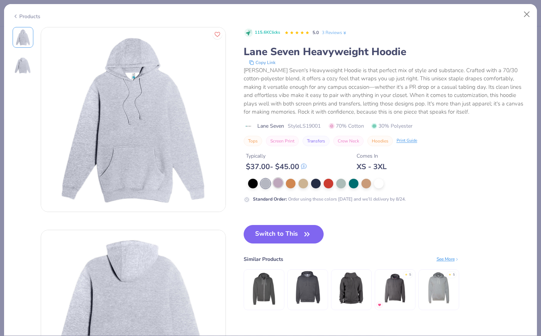
click at [279, 182] on div at bounding box center [278, 183] width 10 height 10
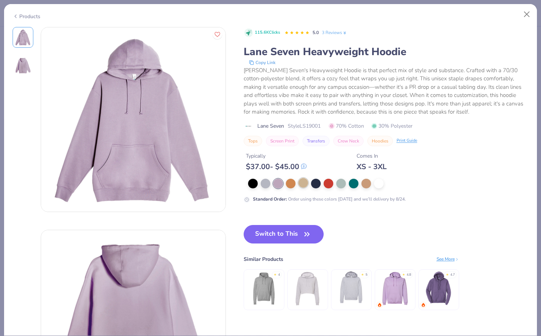
click at [298, 182] on div at bounding box center [303, 183] width 10 height 10
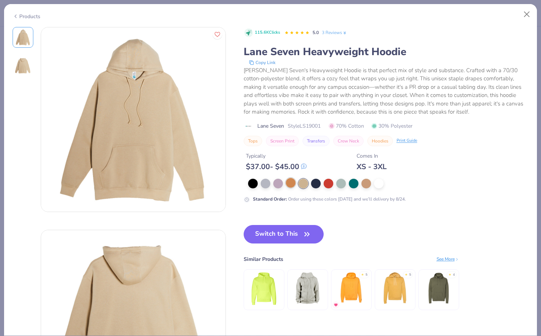
click at [287, 184] on div at bounding box center [291, 183] width 10 height 10
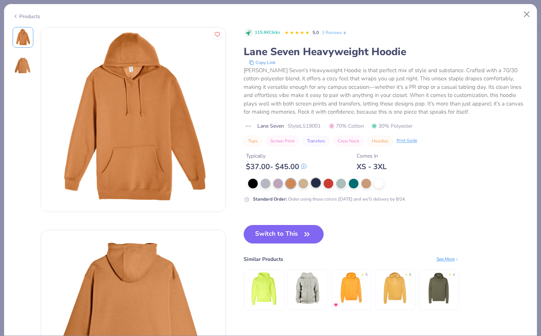
click at [318, 186] on div at bounding box center [316, 183] width 10 height 10
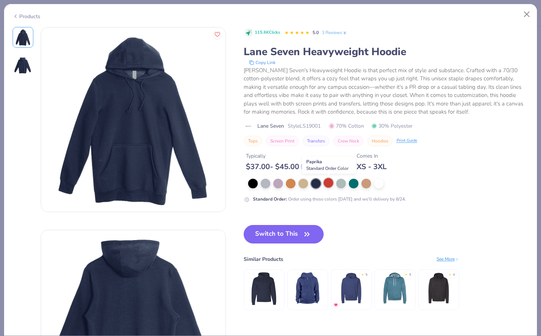
click at [330, 187] on div at bounding box center [328, 183] width 10 height 10
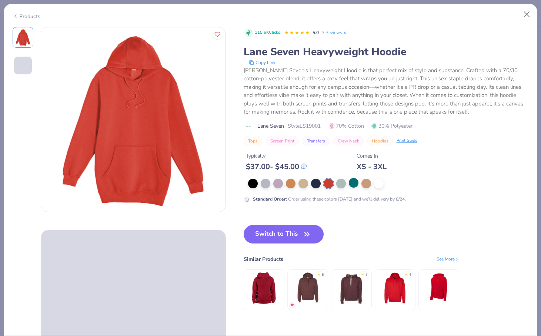
click at [349, 187] on div at bounding box center [354, 183] width 10 height 10
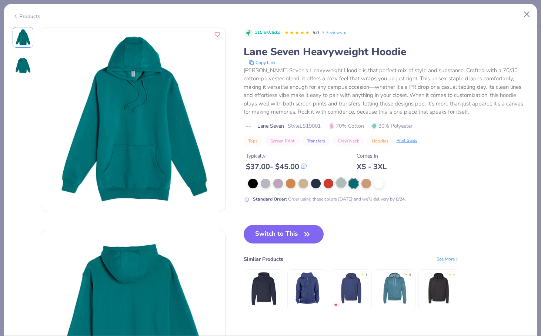
click at [339, 185] on div at bounding box center [341, 183] width 10 height 10
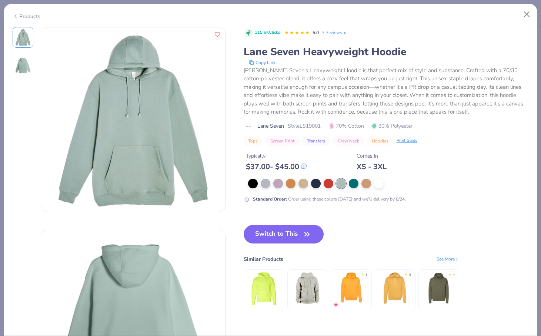
click at [360, 185] on div at bounding box center [388, 184] width 281 height 10
click at [370, 186] on div at bounding box center [366, 183] width 10 height 10
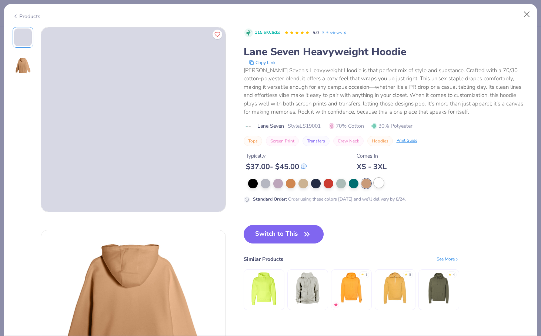
click at [379, 186] on div at bounding box center [379, 183] width 10 height 10
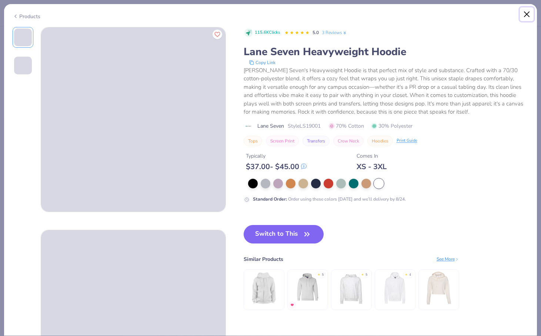
click at [379, 16] on button "Close" at bounding box center [527, 14] width 14 height 14
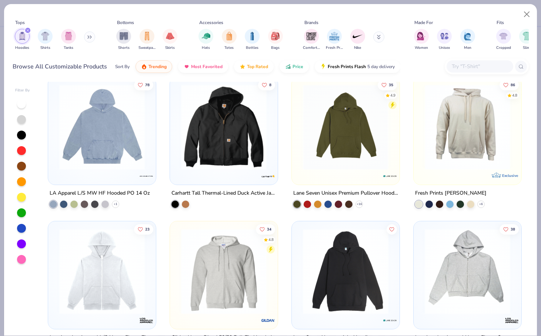
scroll to position [436, 0]
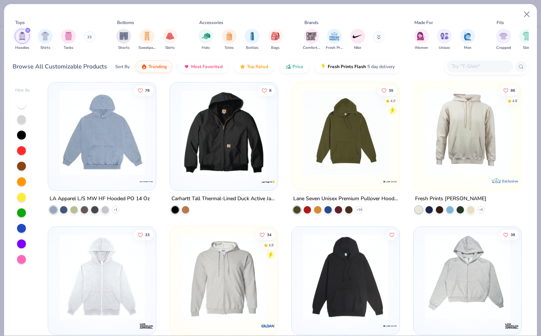
click at [379, 156] on img at bounding box center [345, 132] width 93 height 85
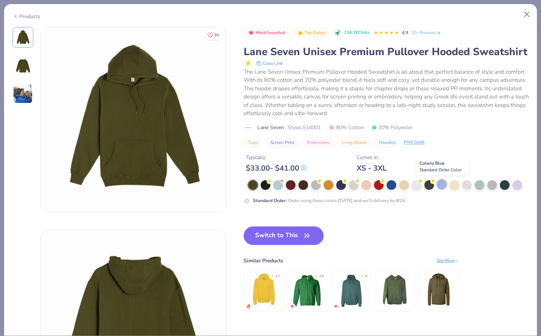
click at [379, 188] on div at bounding box center [442, 184] width 10 height 10
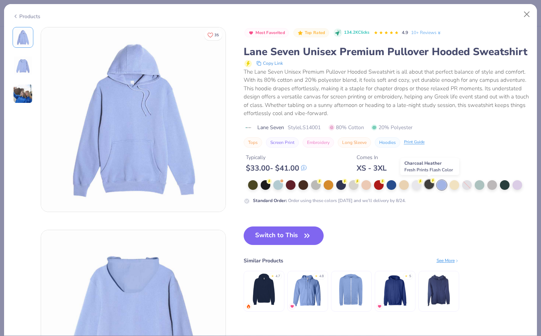
click at [379, 184] on div at bounding box center [429, 184] width 10 height 10
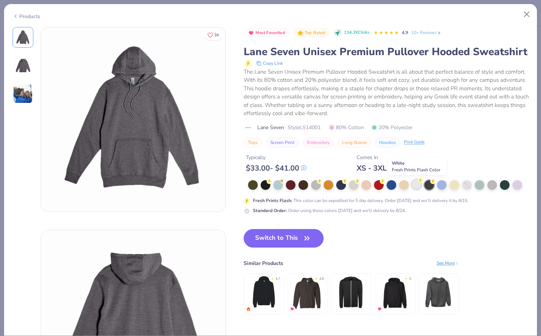
click at [379, 183] on div at bounding box center [417, 184] width 10 height 10
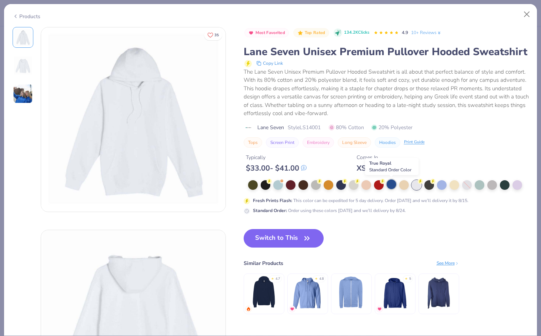
click at [379, 187] on div at bounding box center [391, 184] width 10 height 10
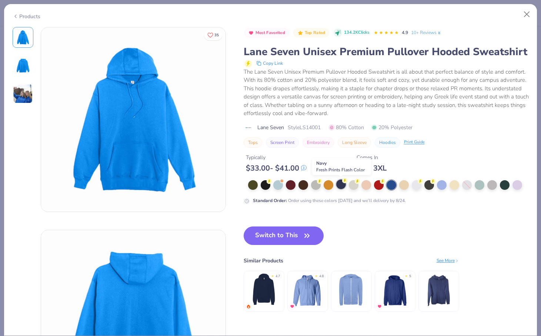
click at [342, 185] on div at bounding box center [341, 184] width 10 height 10
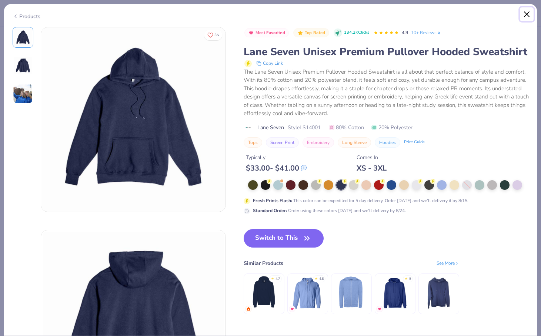
click at [379, 17] on button "Close" at bounding box center [527, 14] width 14 height 14
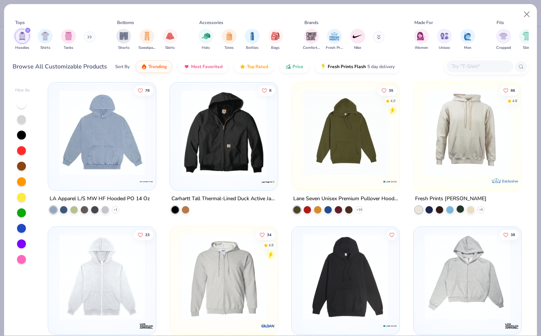
click at [379, 208] on div at bounding box center [459, 208] width 7 height 7
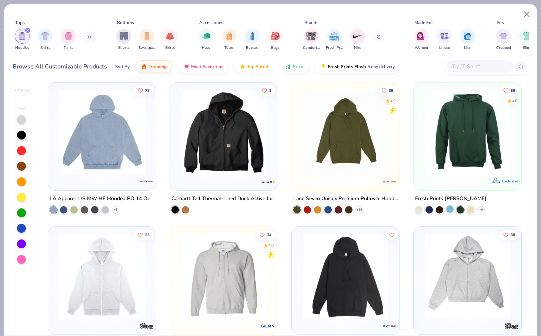
click at [379, 208] on div at bounding box center [449, 208] width 7 height 7
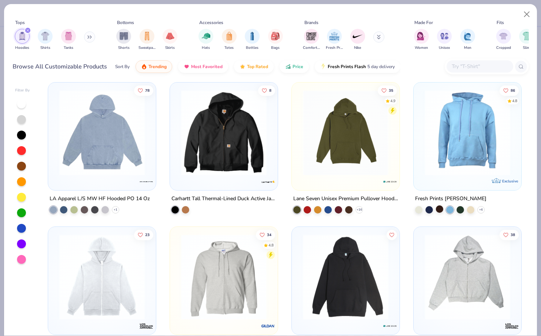
click at [379, 207] on div at bounding box center [439, 208] width 7 height 7
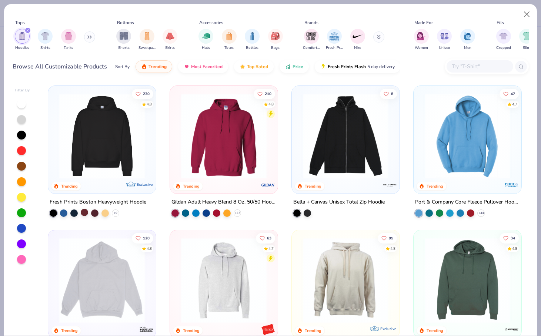
click at [83, 212] on div at bounding box center [84, 212] width 7 height 7
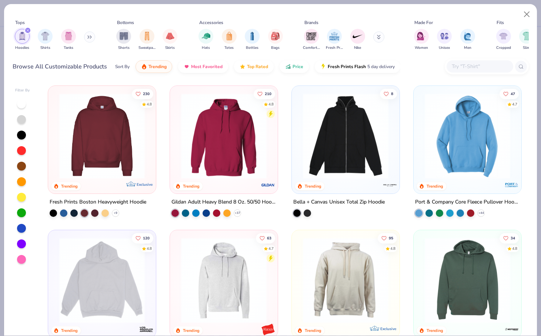
click at [107, 159] on img at bounding box center [102, 135] width 93 height 85
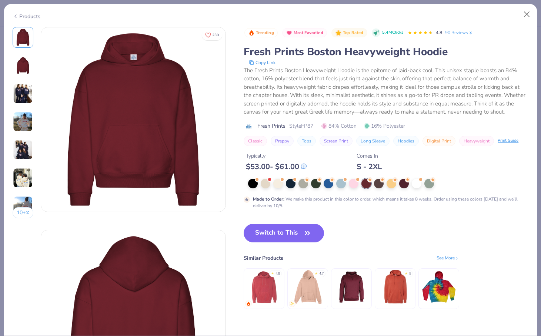
click at [27, 115] on img at bounding box center [23, 122] width 20 height 20
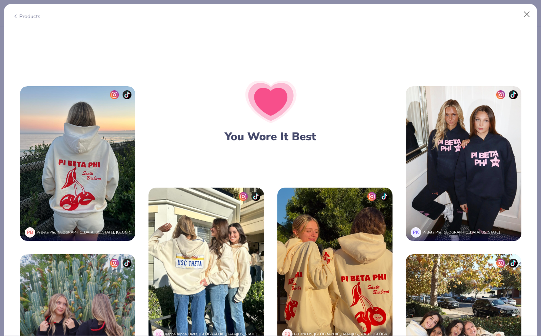
scroll to position [1269, 0]
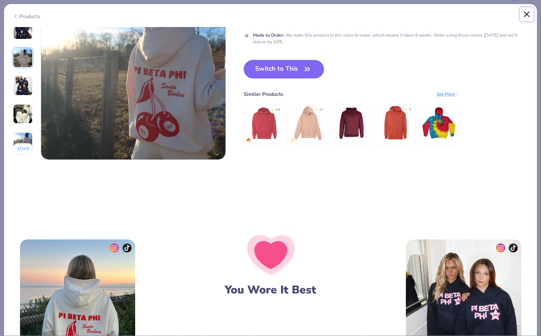
click at [379, 12] on button "Close" at bounding box center [527, 14] width 14 height 14
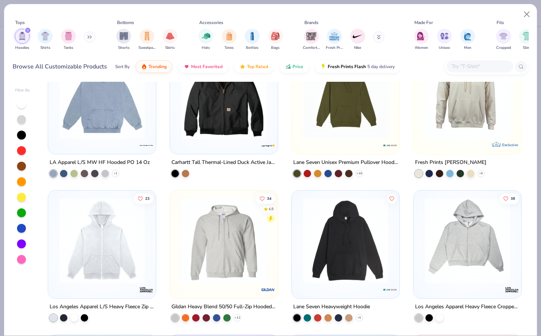
scroll to position [545, 0]
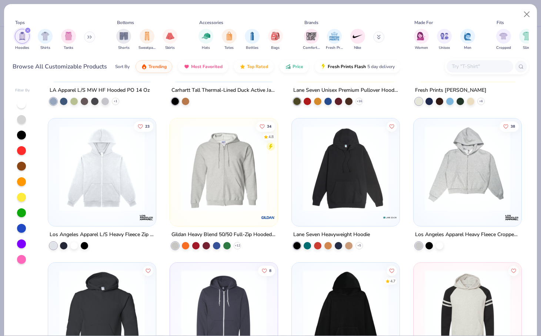
click at [351, 192] on img at bounding box center [345, 168] width 93 height 85
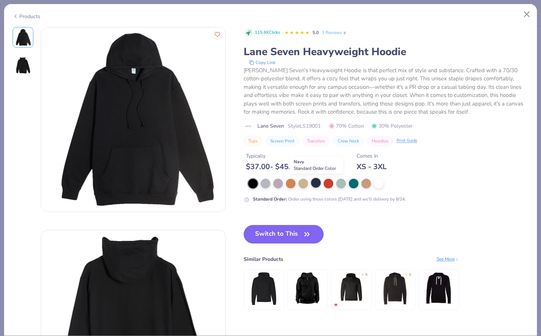
click at [315, 184] on div at bounding box center [316, 183] width 10 height 10
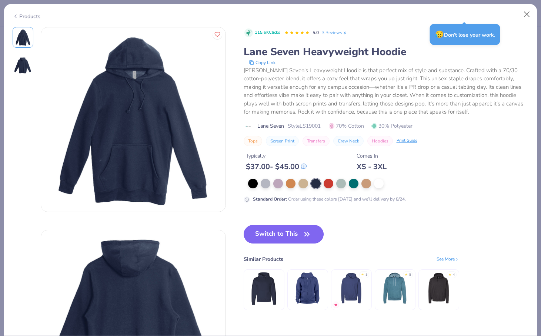
click at [291, 230] on button "Switch to This" at bounding box center [284, 234] width 80 height 19
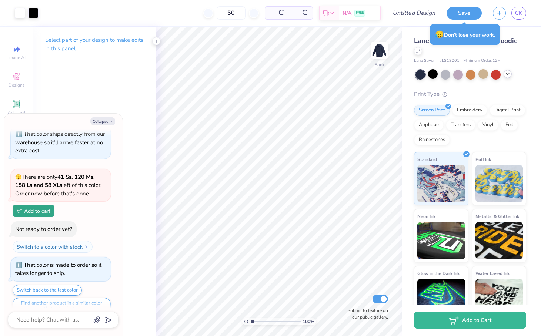
scroll to position [339, 0]
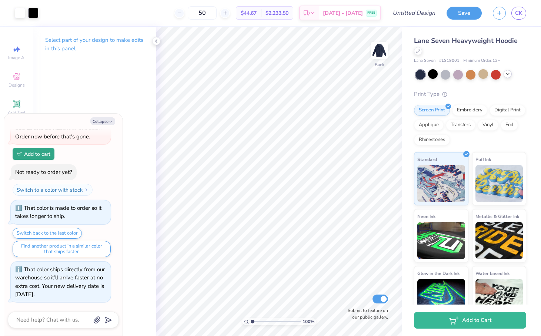
click at [379, 51] on div "Lane Seven Heavyweight Hoodie" at bounding box center [470, 46] width 112 height 20
click at [379, 51] on div at bounding box center [418, 50] width 8 height 8
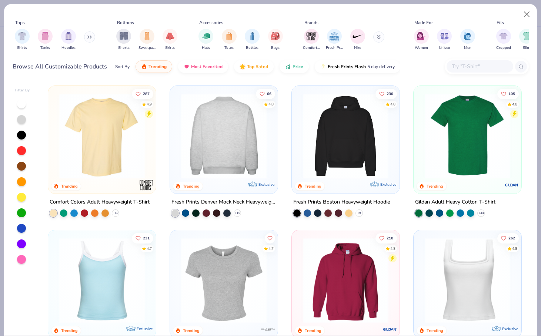
click at [215, 127] on img at bounding box center [223, 135] width 93 height 85
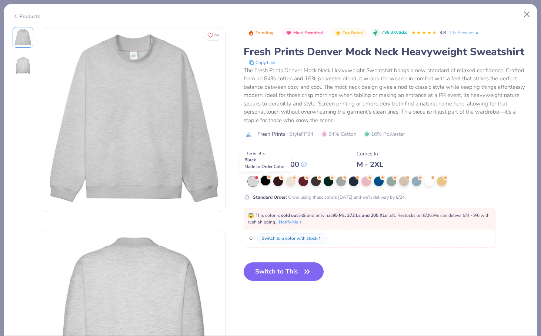
click at [265, 179] on div at bounding box center [266, 181] width 10 height 10
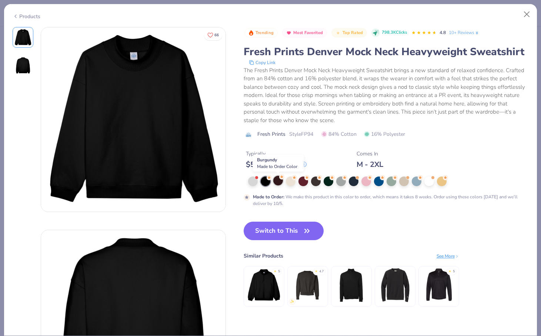
click at [276, 183] on div at bounding box center [278, 181] width 10 height 10
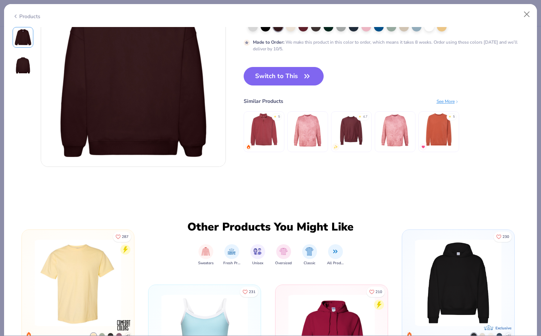
scroll to position [236, 0]
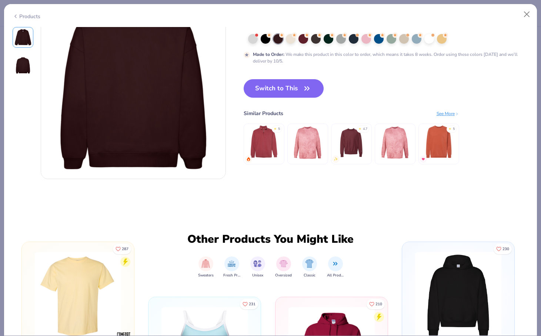
click at [334, 136] on img at bounding box center [350, 142] width 35 height 35
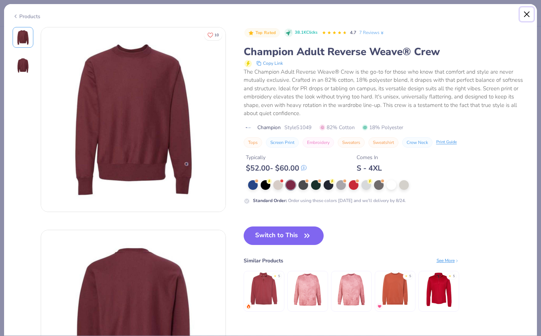
click at [379, 12] on button "Close" at bounding box center [527, 14] width 14 height 14
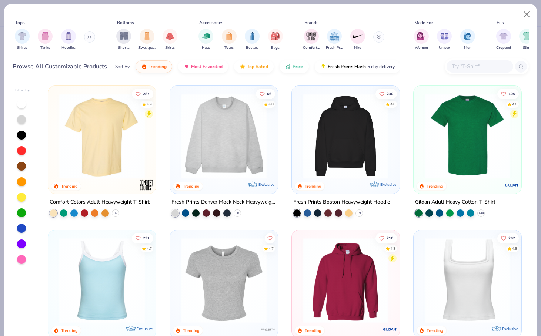
click at [85, 41] on div "Shirts Tanks Hoodies" at bounding box center [55, 39] width 85 height 27
click at [85, 40] on button at bounding box center [89, 36] width 11 height 11
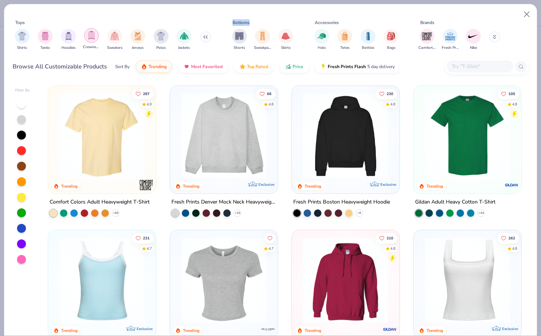
click at [91, 40] on img "filter for Crewnecks" at bounding box center [91, 35] width 8 height 9
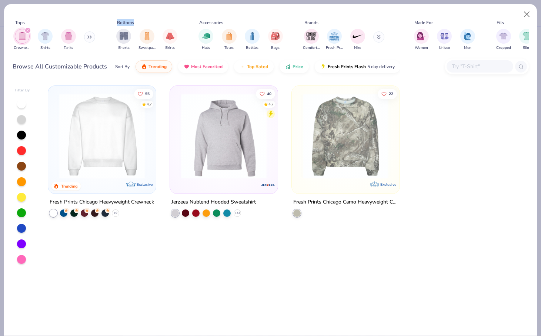
click at [28, 30] on icon "filter for Crewnecks" at bounding box center [27, 30] width 3 height 3
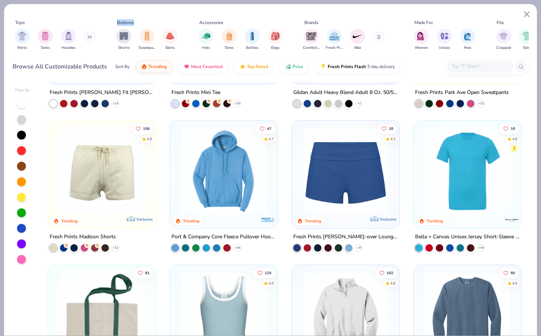
scroll to position [698, 0]
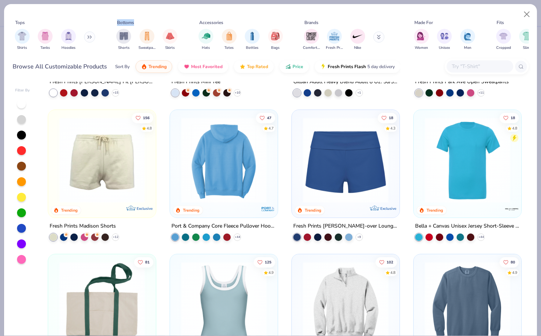
click at [216, 160] on div at bounding box center [223, 159] width 279 height 85
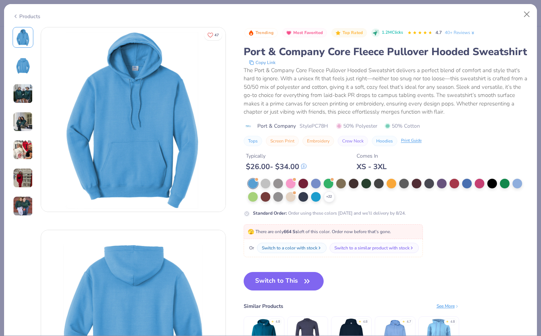
click at [32, 95] on img at bounding box center [23, 94] width 20 height 20
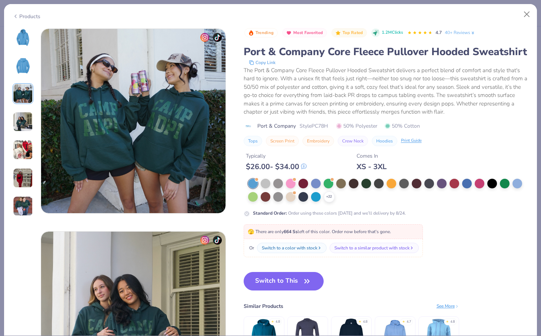
scroll to position [406, 0]
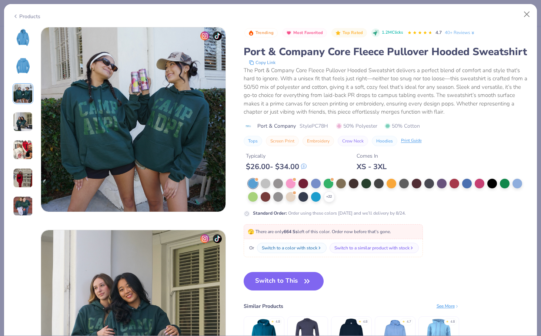
click at [24, 112] on img at bounding box center [23, 122] width 20 height 20
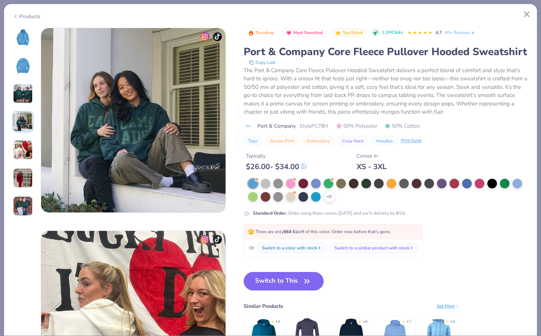
scroll to position [608, 0]
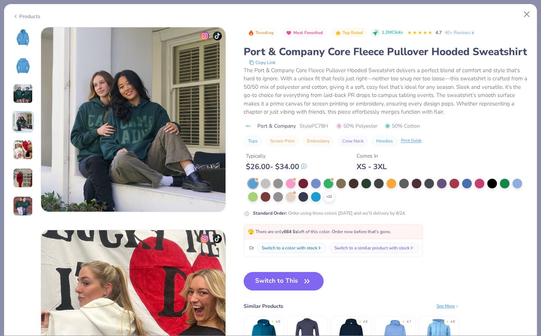
click at [22, 128] on img at bounding box center [23, 122] width 20 height 20
click at [23, 143] on img at bounding box center [23, 150] width 20 height 20
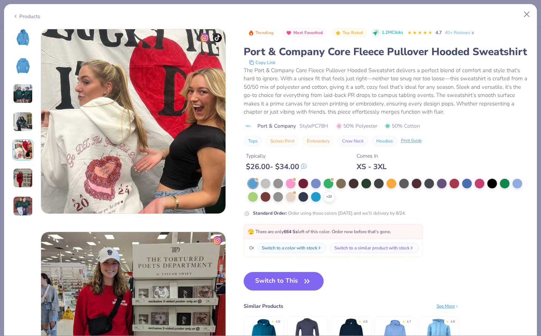
scroll to position [811, 0]
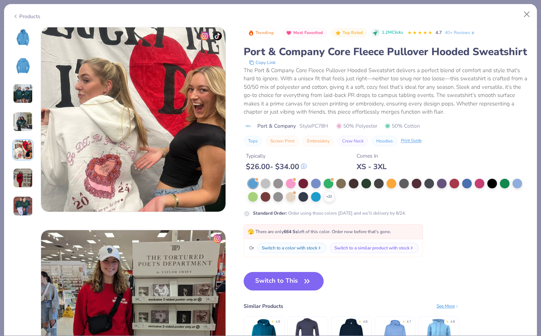
click at [21, 162] on div at bounding box center [23, 121] width 21 height 189
click at [23, 176] on img at bounding box center [23, 178] width 20 height 20
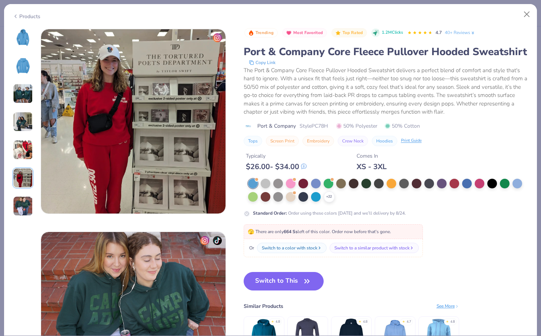
scroll to position [1014, 0]
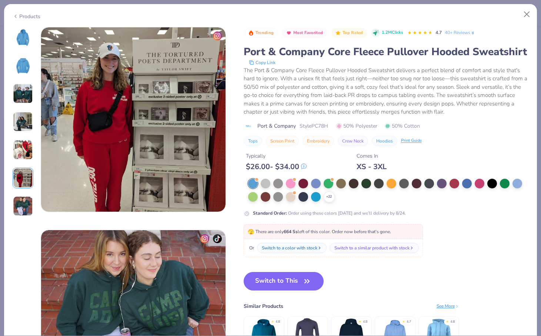
click at [22, 192] on div at bounding box center [23, 121] width 21 height 189
click at [18, 206] on img at bounding box center [23, 206] width 20 height 20
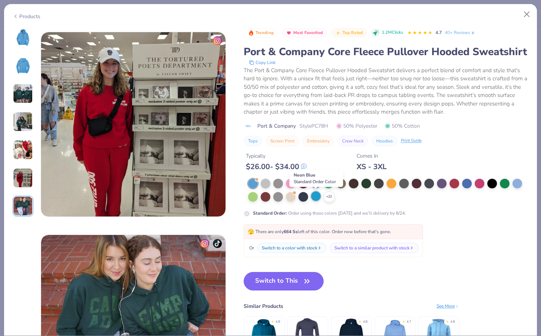
scroll to position [1007, 0]
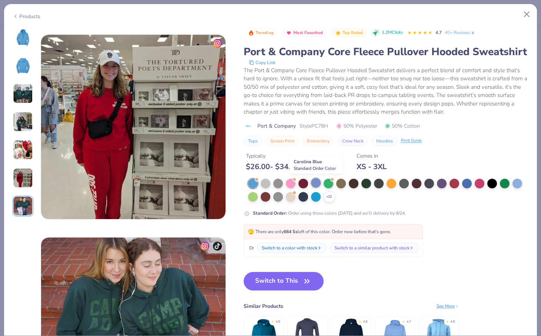
click at [313, 182] on div at bounding box center [316, 183] width 10 height 10
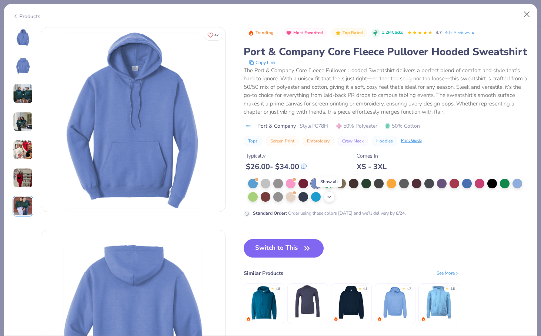
click at [327, 198] on icon at bounding box center [329, 197] width 6 height 6
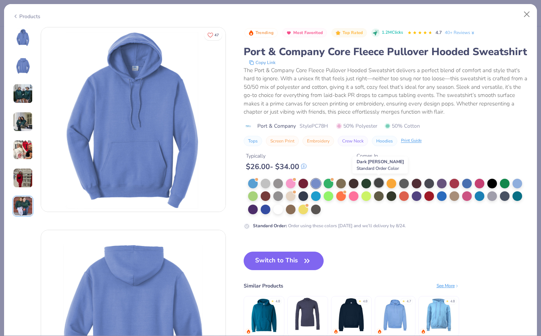
click at [379, 184] on div at bounding box center [379, 183] width 10 height 10
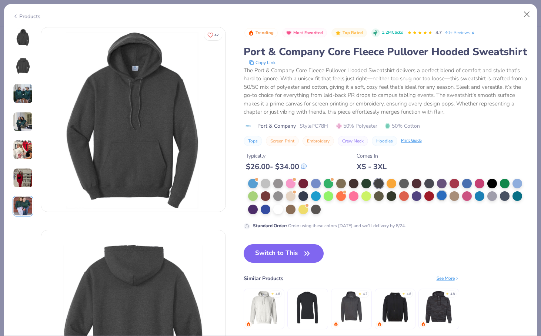
click at [379, 197] on div at bounding box center [442, 196] width 10 height 10
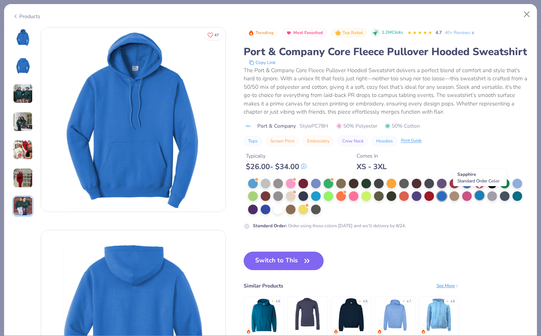
click at [379, 198] on div at bounding box center [479, 196] width 10 height 10
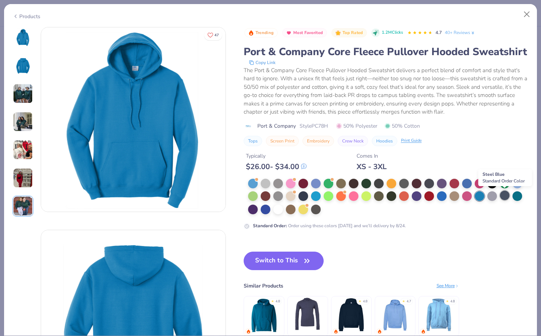
click at [379, 198] on div at bounding box center [505, 196] width 10 height 10
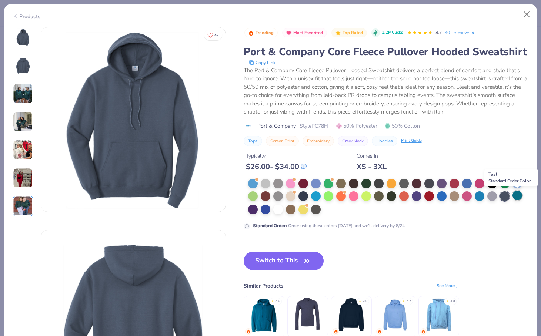
click at [379, 196] on div at bounding box center [517, 196] width 10 height 10
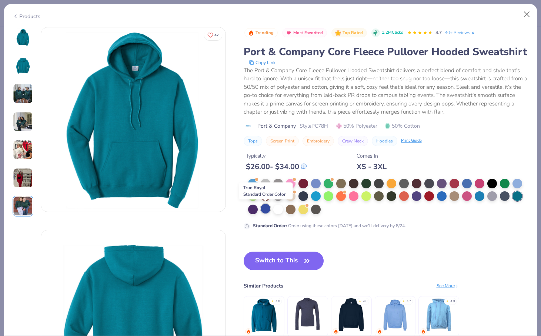
click at [265, 213] on div at bounding box center [266, 209] width 10 height 10
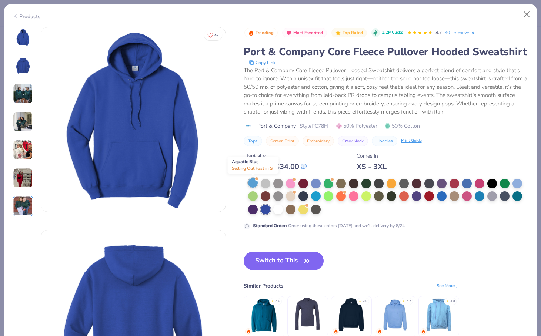
click at [256, 180] on div at bounding box center [256, 178] width 3 height 3
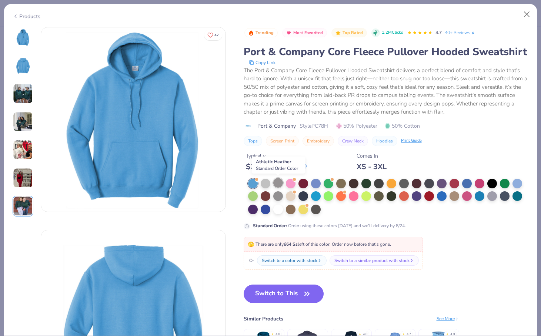
click at [277, 186] on div at bounding box center [278, 183] width 10 height 10
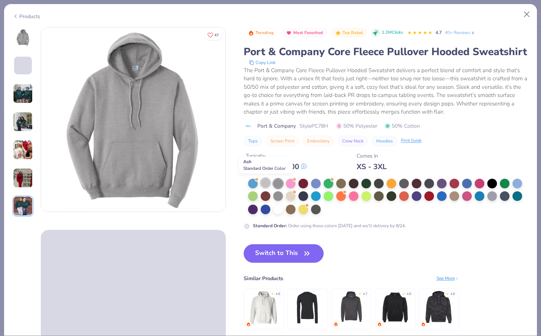
click at [266, 181] on div at bounding box center [266, 183] width 10 height 10
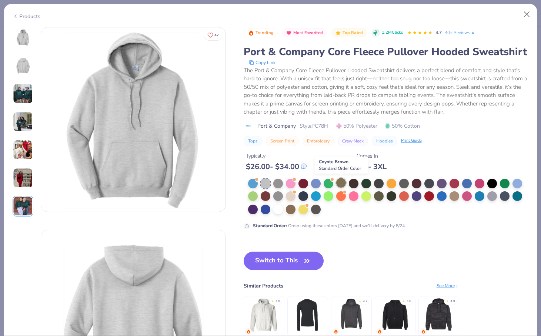
click at [340, 179] on div at bounding box center [341, 183] width 10 height 10
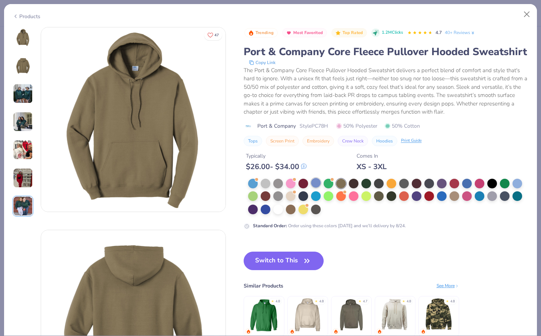
click at [316, 182] on div at bounding box center [316, 183] width 10 height 10
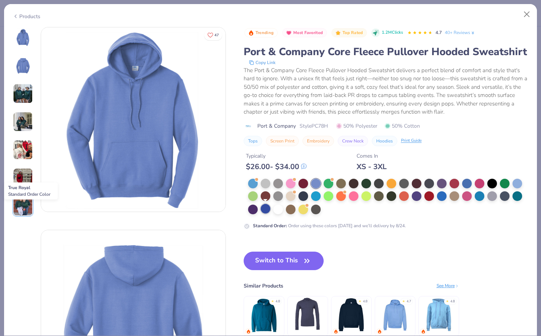
click at [262, 210] on div at bounding box center [266, 209] width 10 height 10
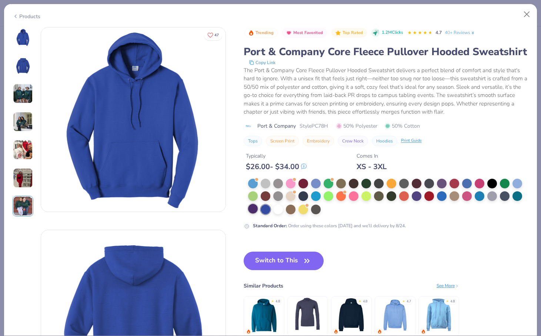
click at [252, 210] on div at bounding box center [253, 209] width 10 height 10
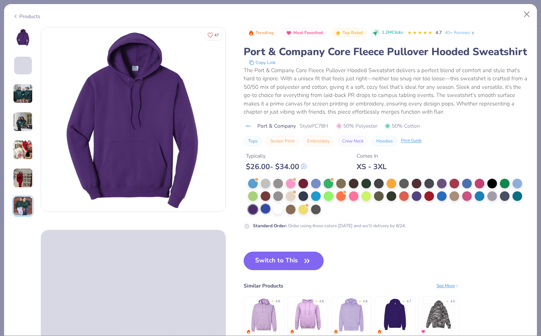
click at [262, 210] on div at bounding box center [266, 209] width 10 height 10
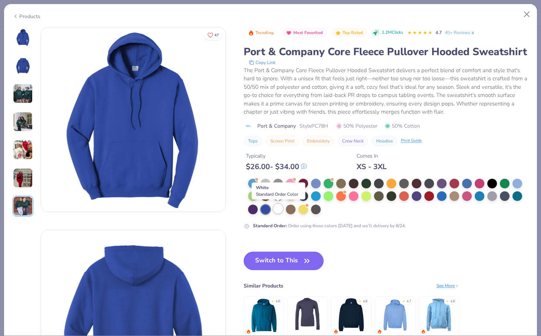
click at [274, 210] on div at bounding box center [278, 209] width 10 height 10
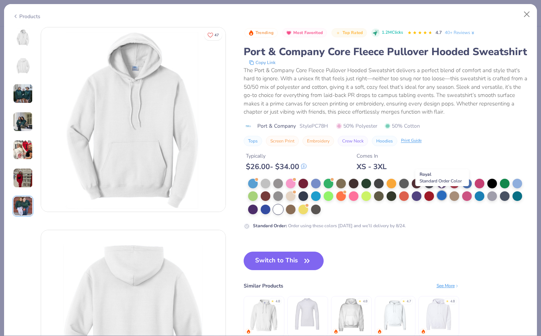
click at [379, 196] on div at bounding box center [442, 196] width 10 height 10
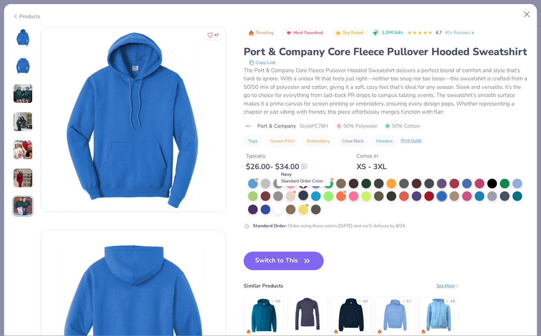
click at [299, 197] on div at bounding box center [303, 196] width 10 height 10
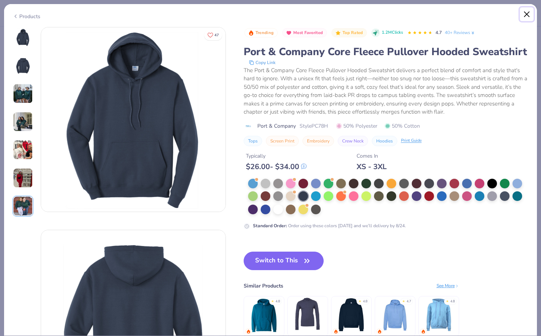
click at [379, 14] on button "Close" at bounding box center [527, 14] width 14 height 14
type textarea "x"
